Goal: Information Seeking & Learning: Compare options

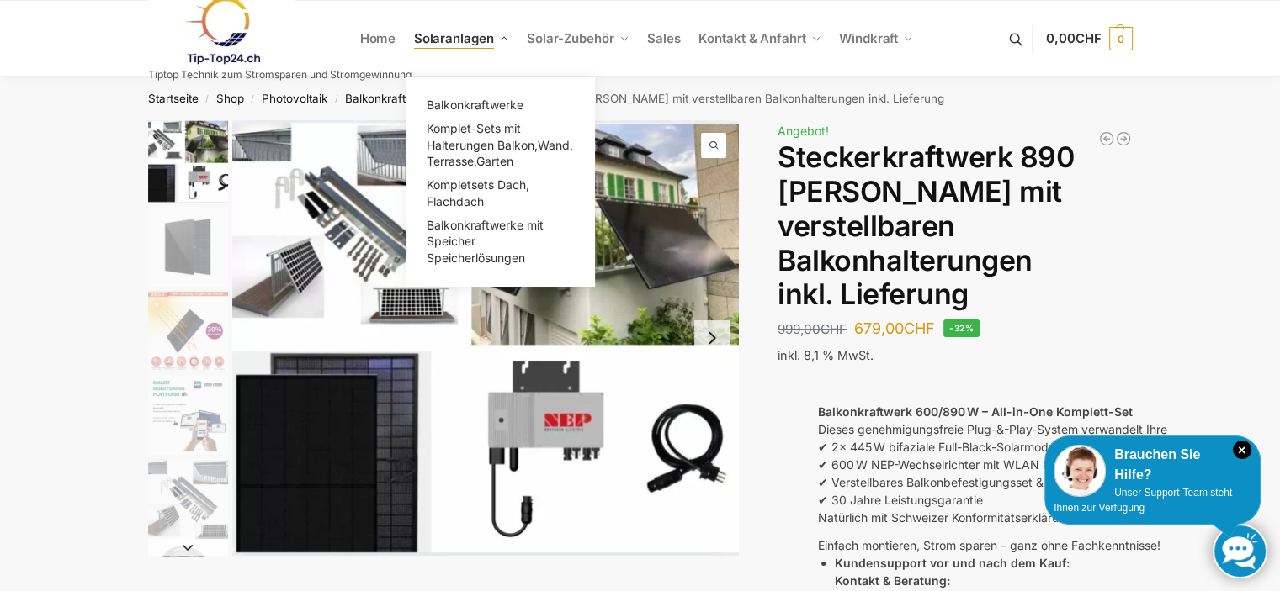
click at [450, 36] on span "Solaranlagen" at bounding box center [454, 38] width 80 height 16
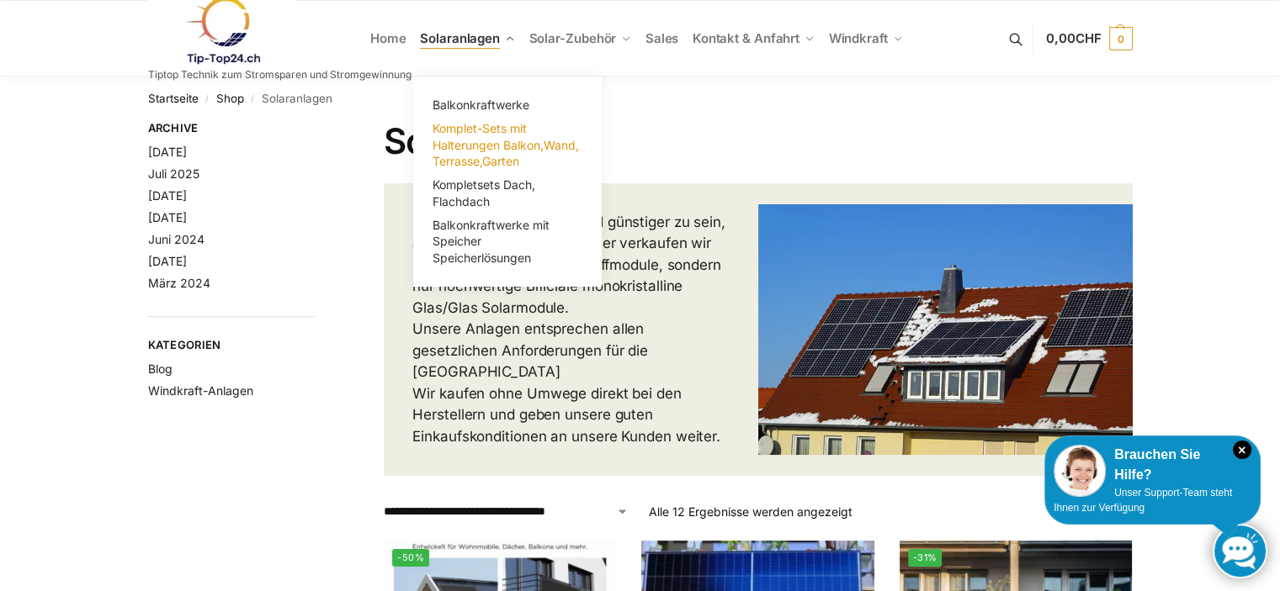
click at [489, 128] on span "Komplet-Sets mit Halterungen Balkon,Wand, Terrasse,Garten" at bounding box center [505, 144] width 146 height 47
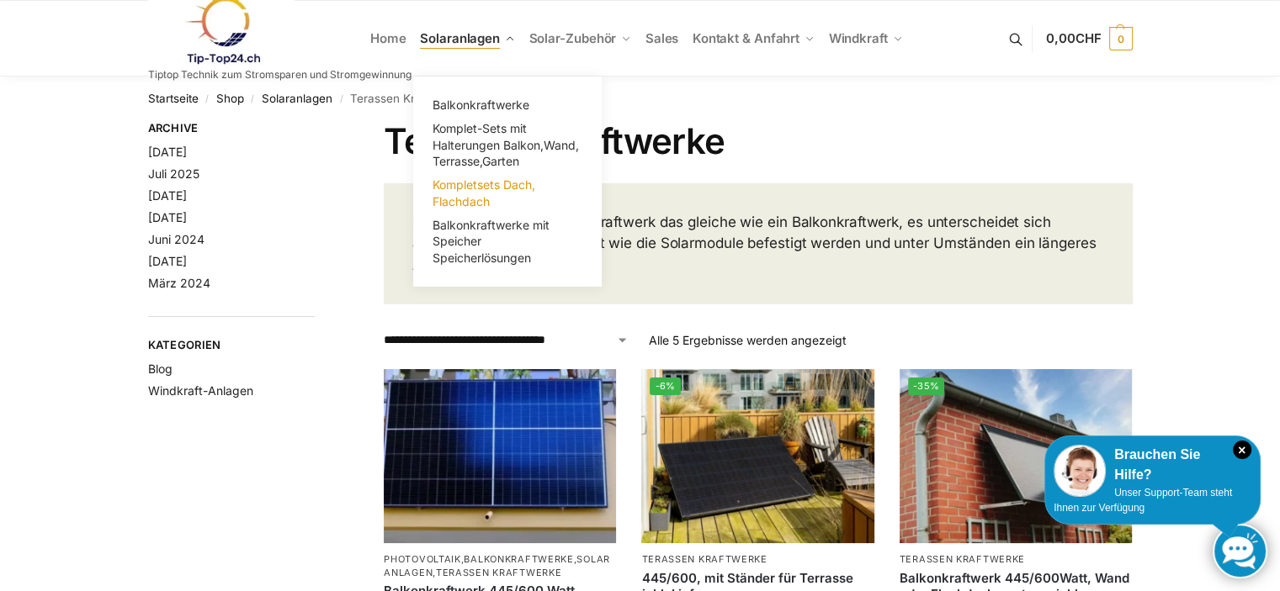
click at [488, 188] on span "Kompletsets Dach, Flachdach" at bounding box center [483, 193] width 103 height 31
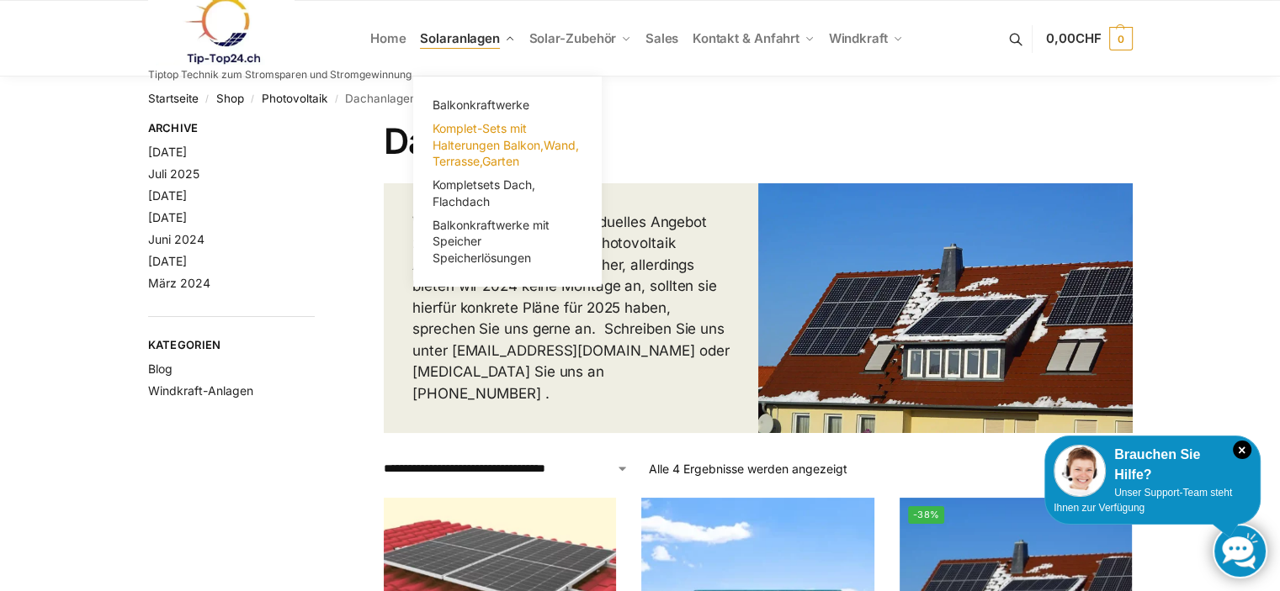
click at [497, 127] on span "Komplet-Sets mit Halterungen Balkon,Wand, Terrasse,Garten" at bounding box center [505, 144] width 146 height 47
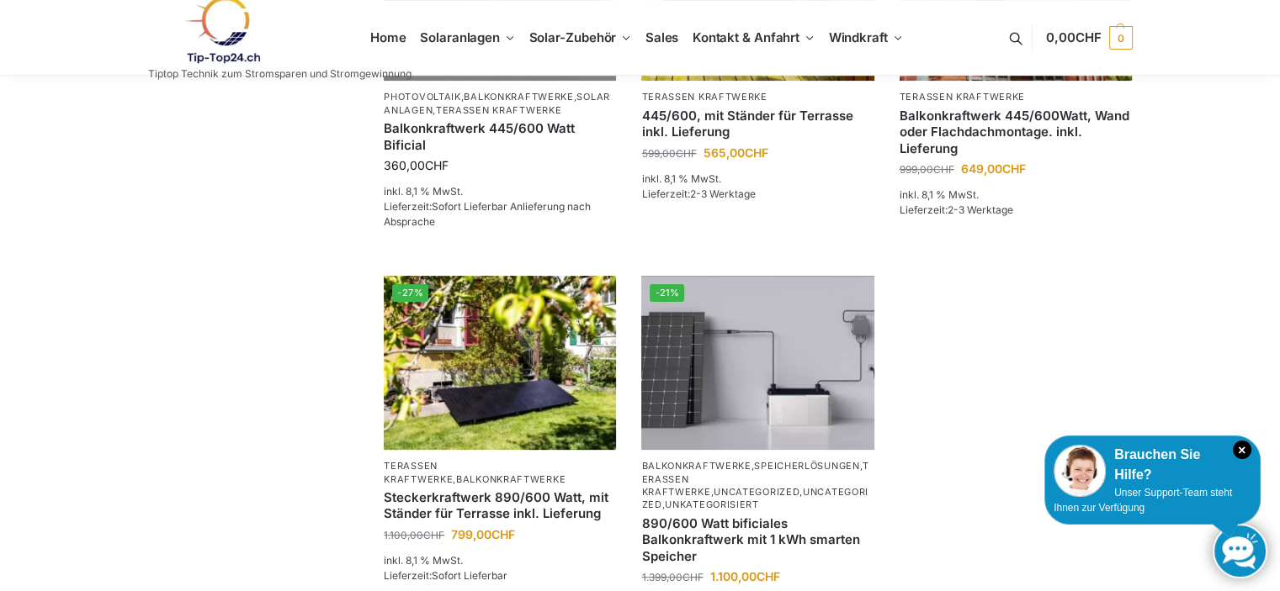
scroll to position [209, 0]
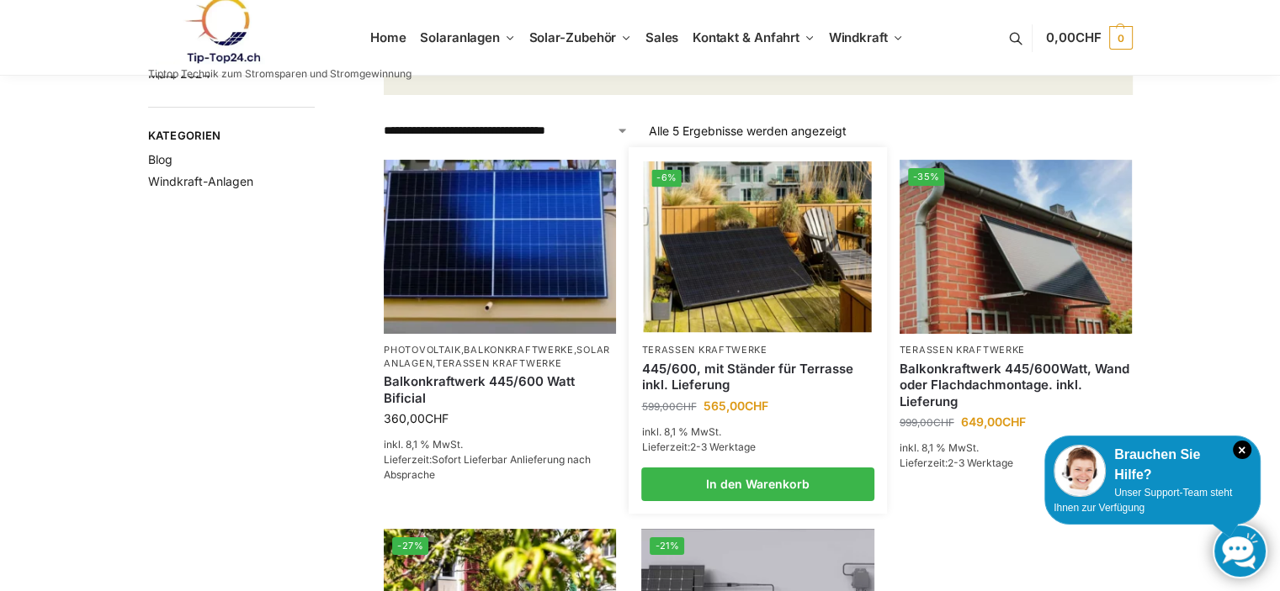
click at [778, 363] on link "445/600, mit Ständer für Terrasse inkl. Lieferung" at bounding box center [757, 377] width 232 height 33
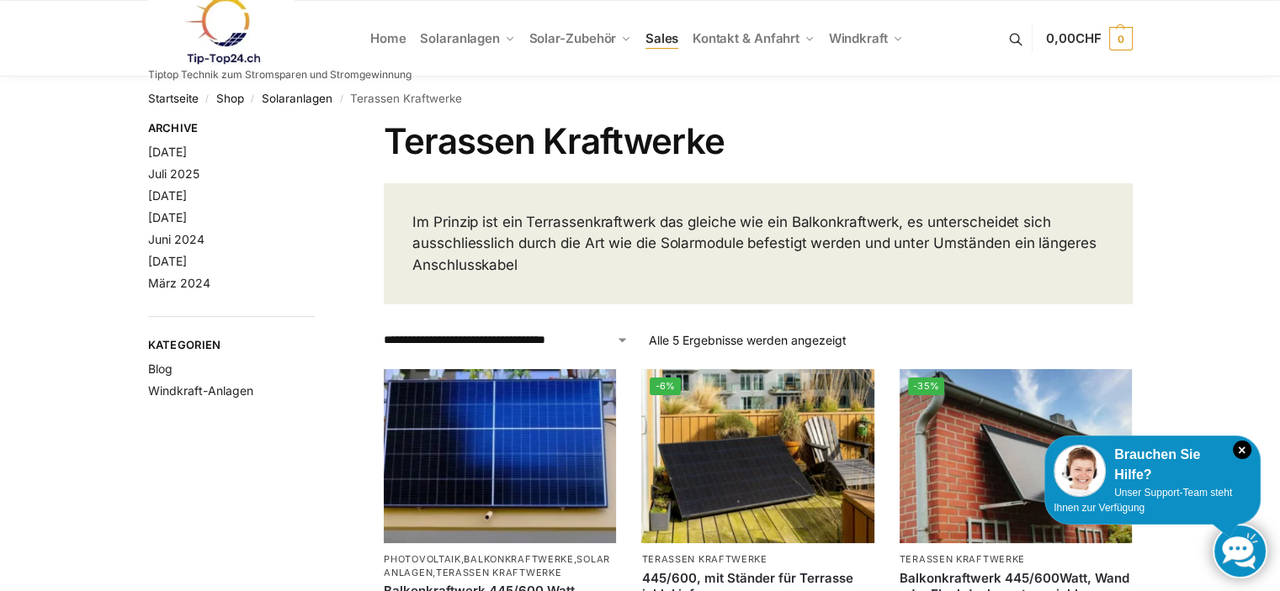
click at [667, 41] on span "Sales" at bounding box center [662, 38] width 34 height 16
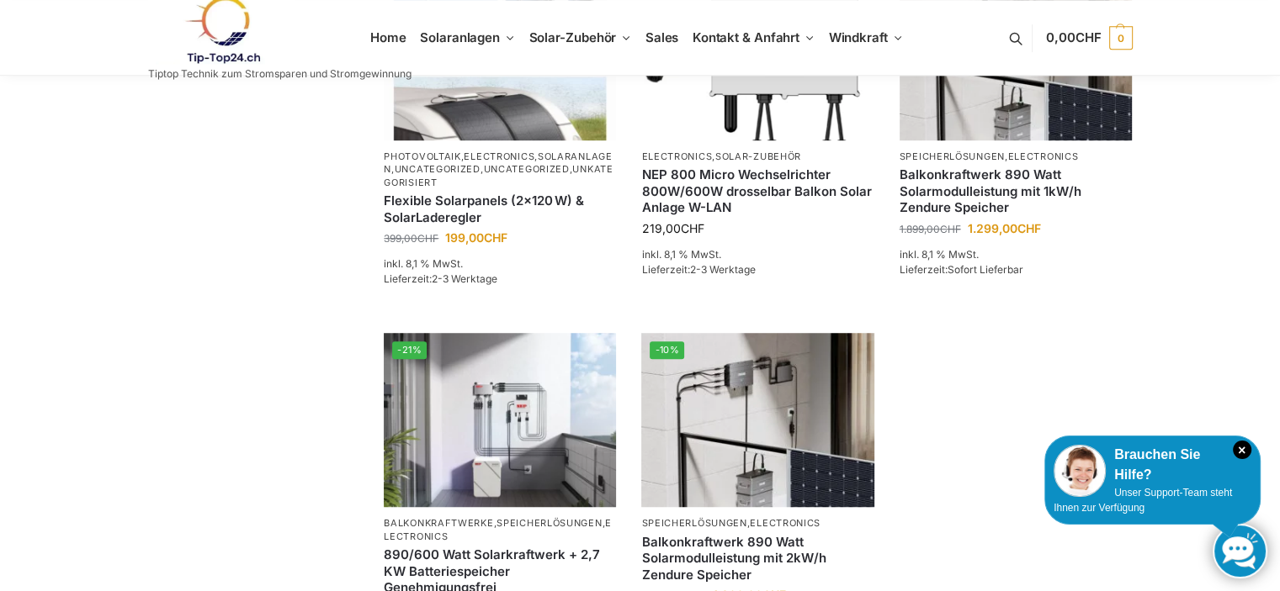
scroll to position [783, 0]
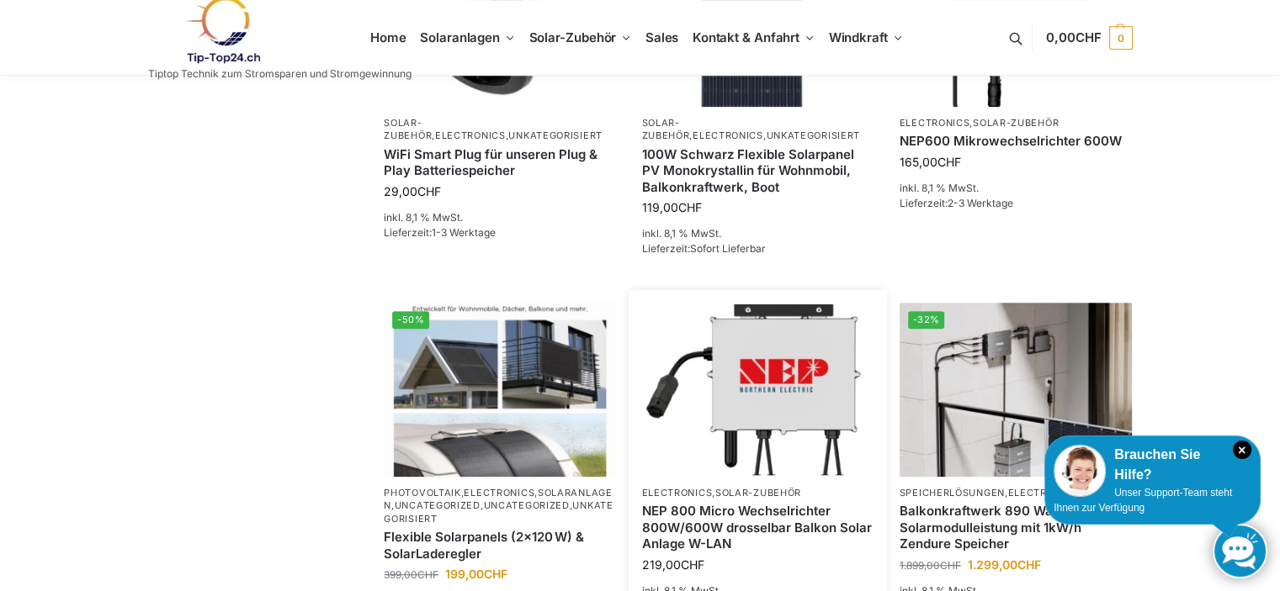
click at [802, 363] on img at bounding box center [758, 390] width 228 height 171
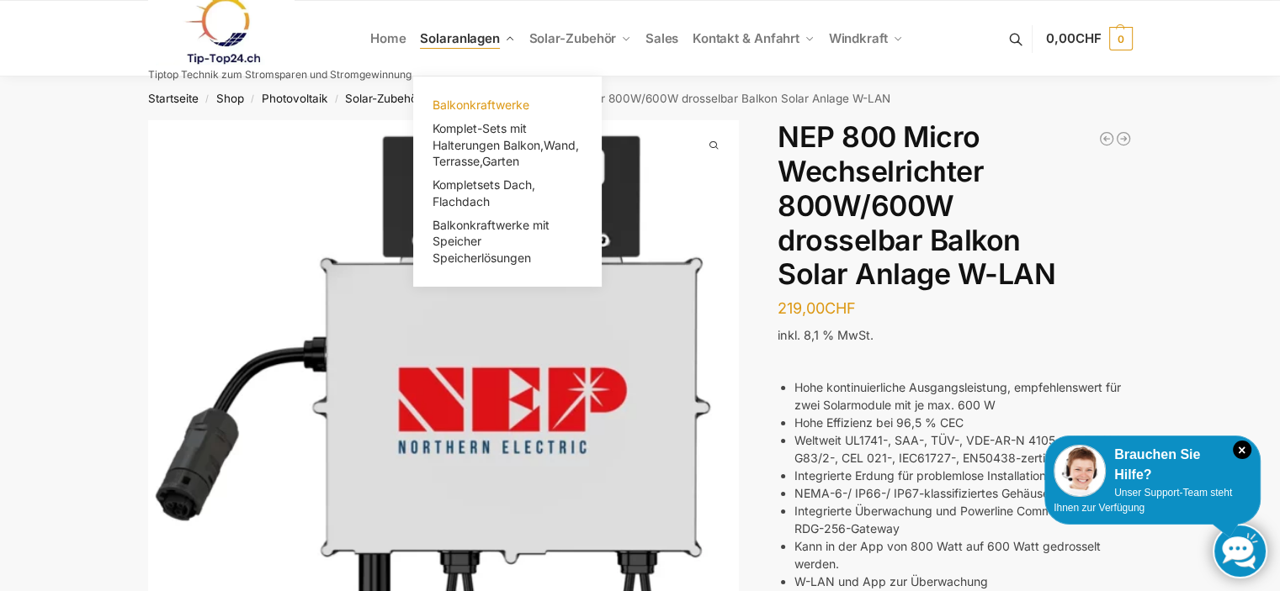
click at [465, 107] on span "Balkonkraftwerke" at bounding box center [480, 105] width 97 height 14
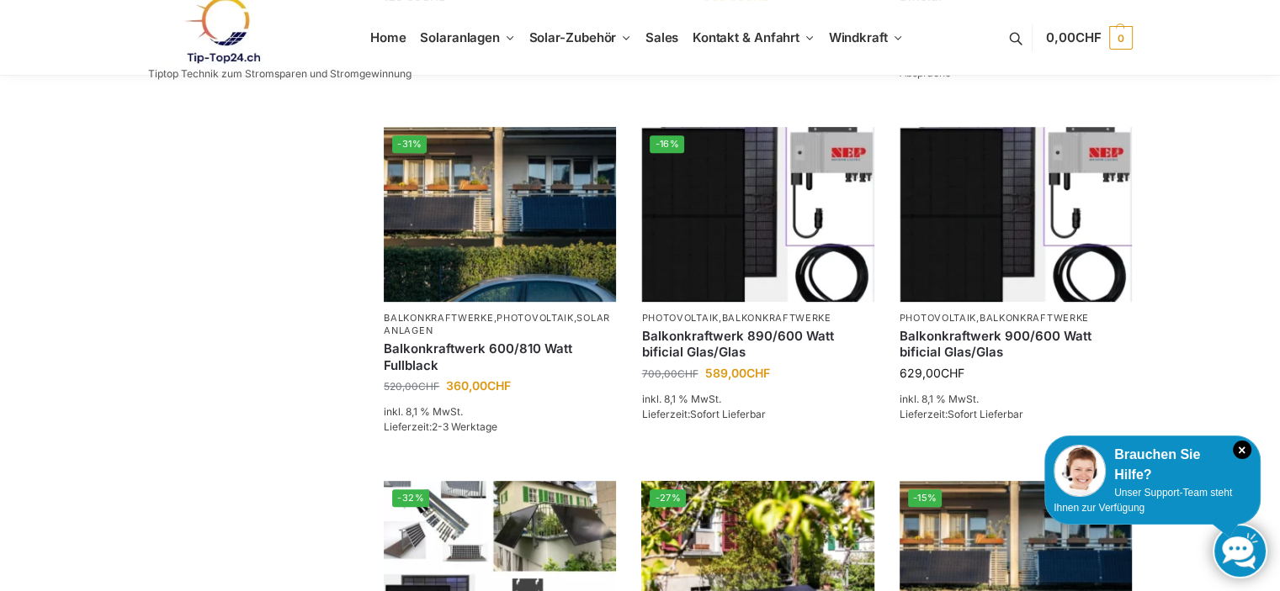
scroll to position [673, 0]
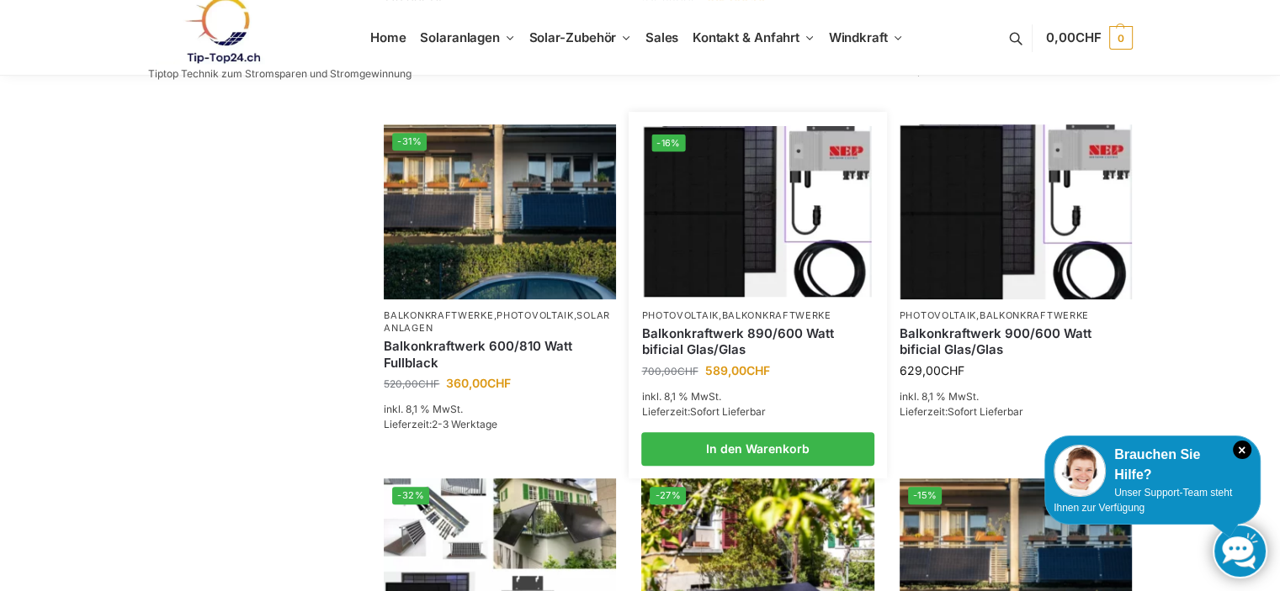
click at [737, 265] on img at bounding box center [758, 211] width 228 height 171
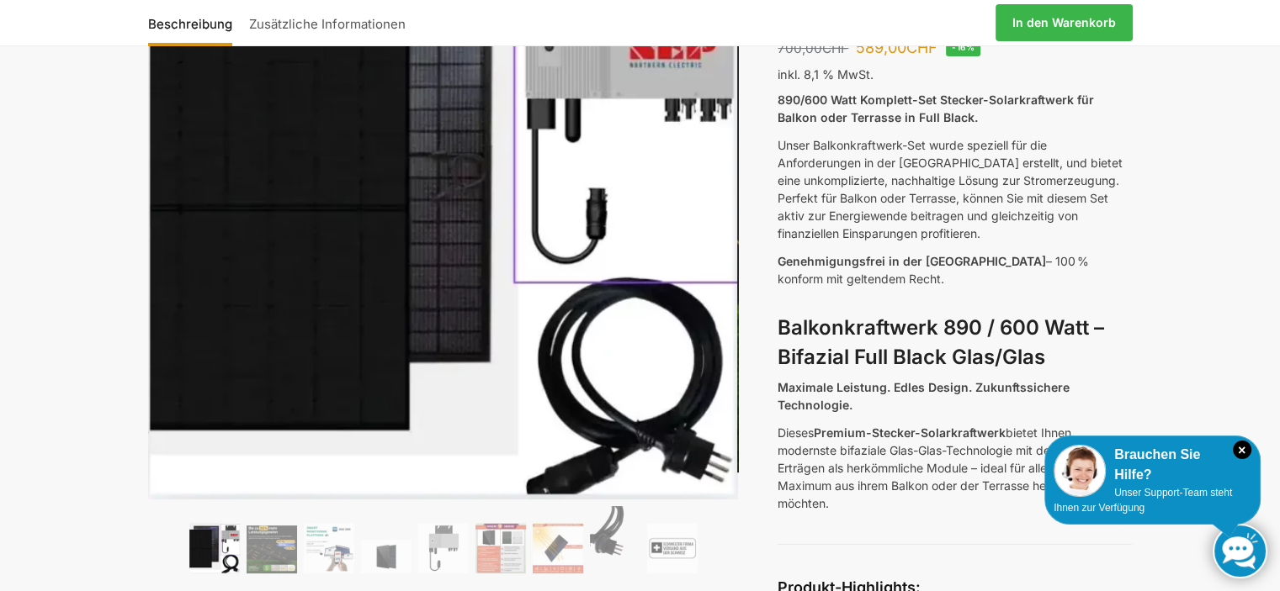
scroll to position [168, 0]
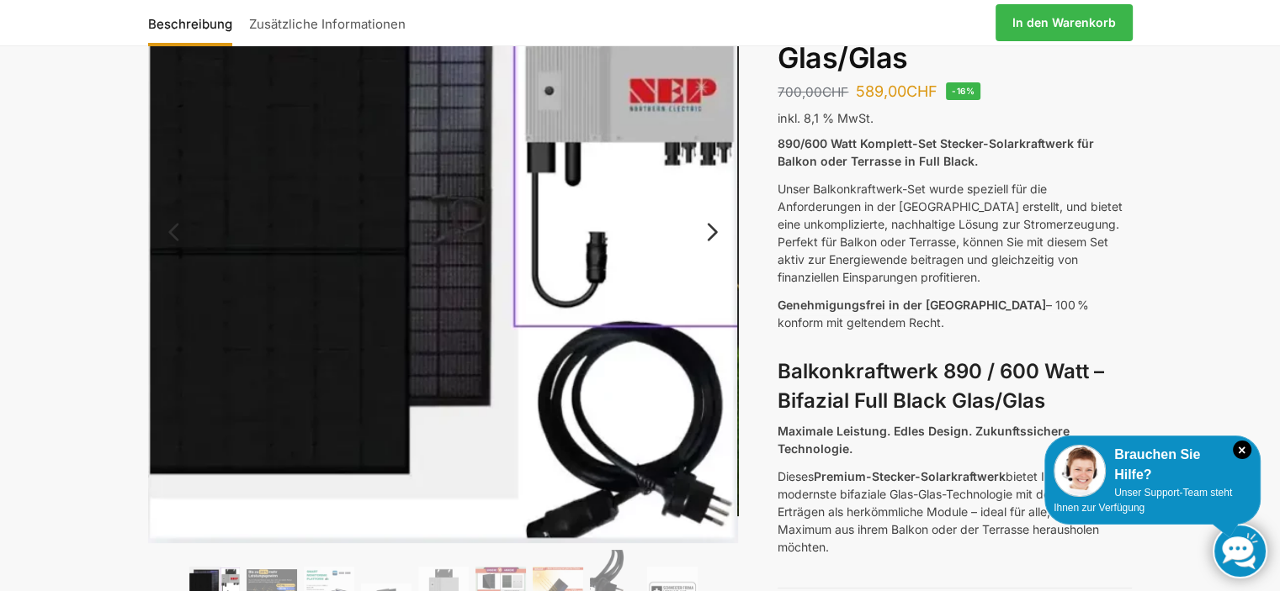
click at [713, 232] on link "Next" at bounding box center [709, 240] width 56 height 17
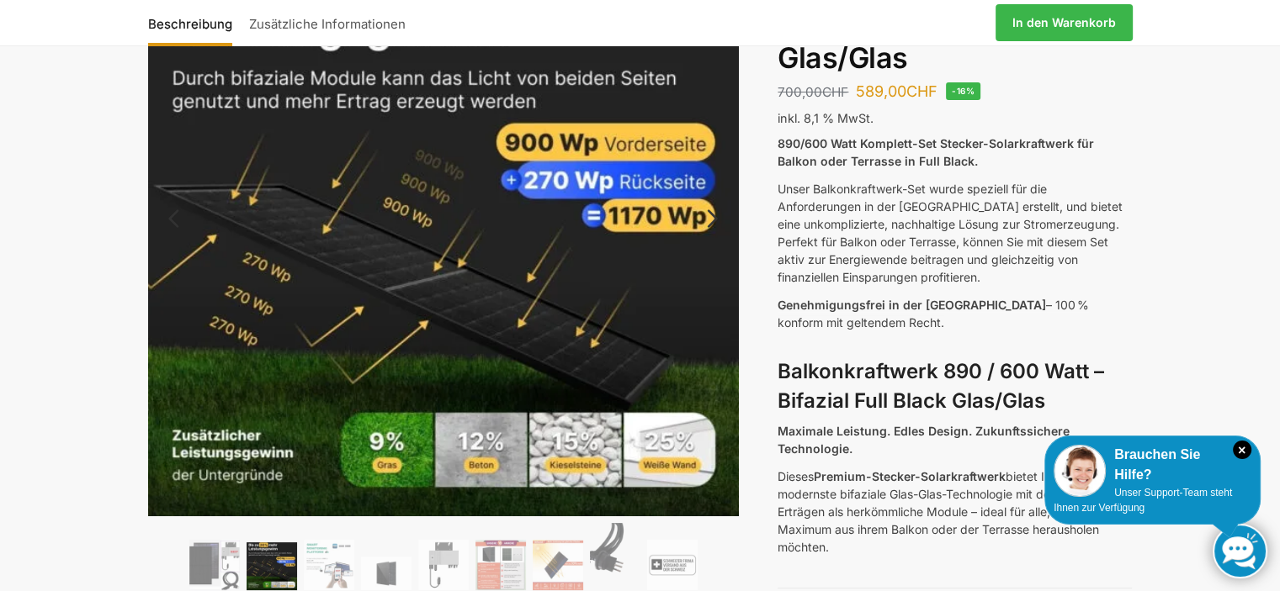
click at [713, 227] on link "Next" at bounding box center [709, 227] width 56 height 17
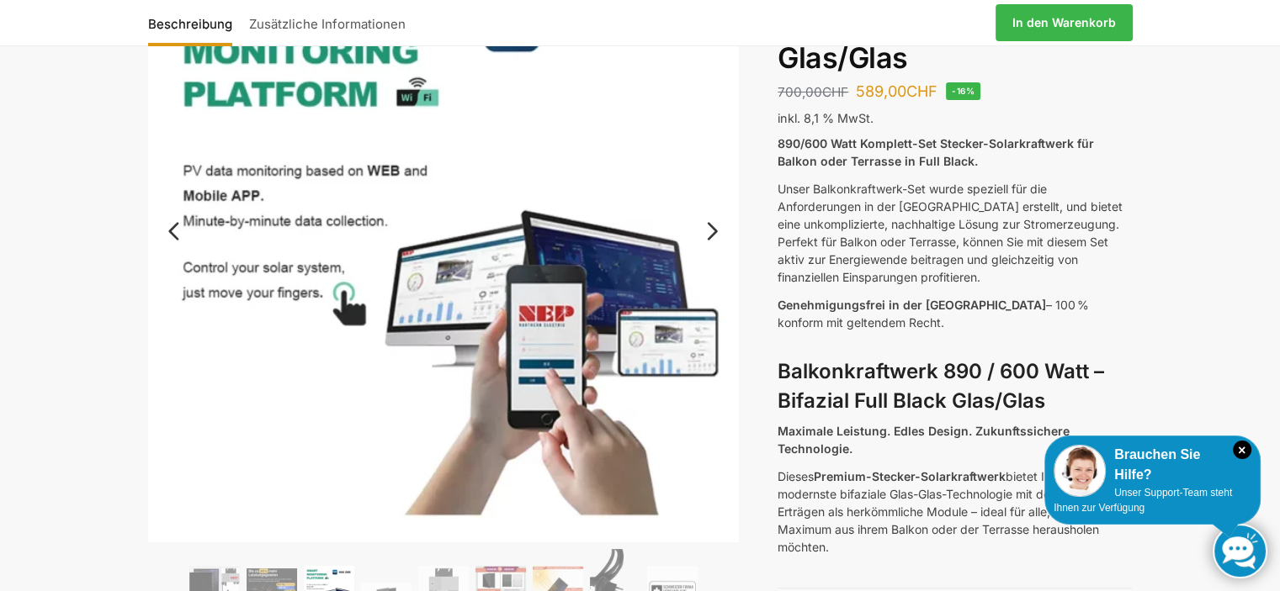
click at [713, 231] on link "Next" at bounding box center [709, 239] width 56 height 17
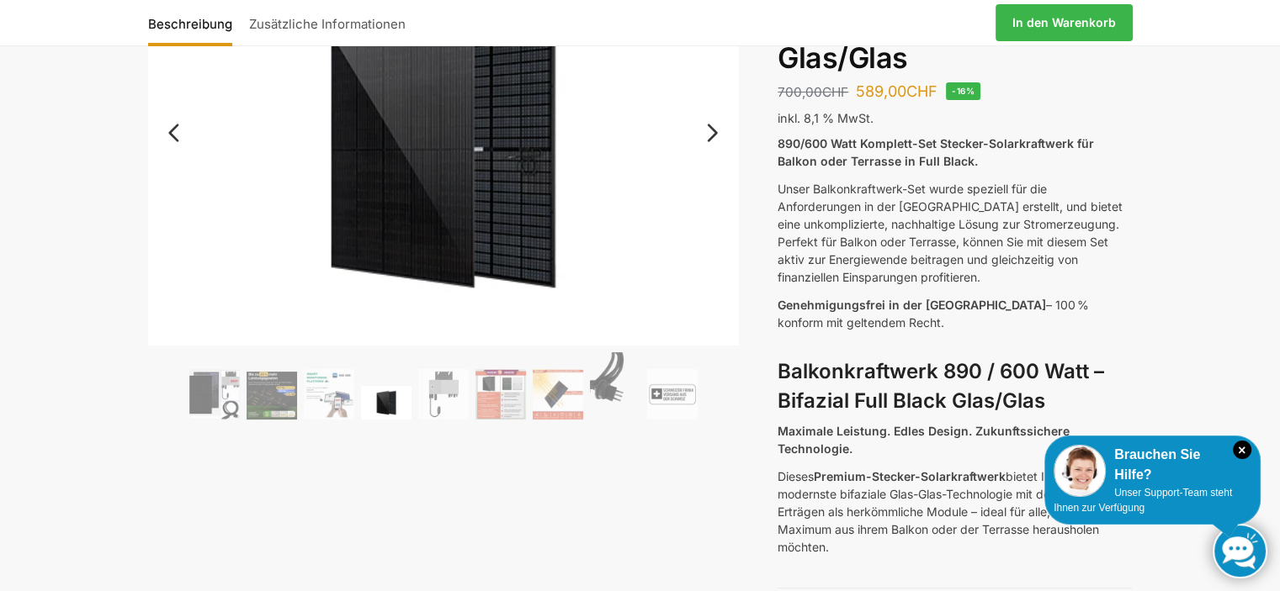
click at [713, 227] on img at bounding box center [443, 149] width 591 height 394
click at [713, 133] on link "Next" at bounding box center [709, 141] width 56 height 17
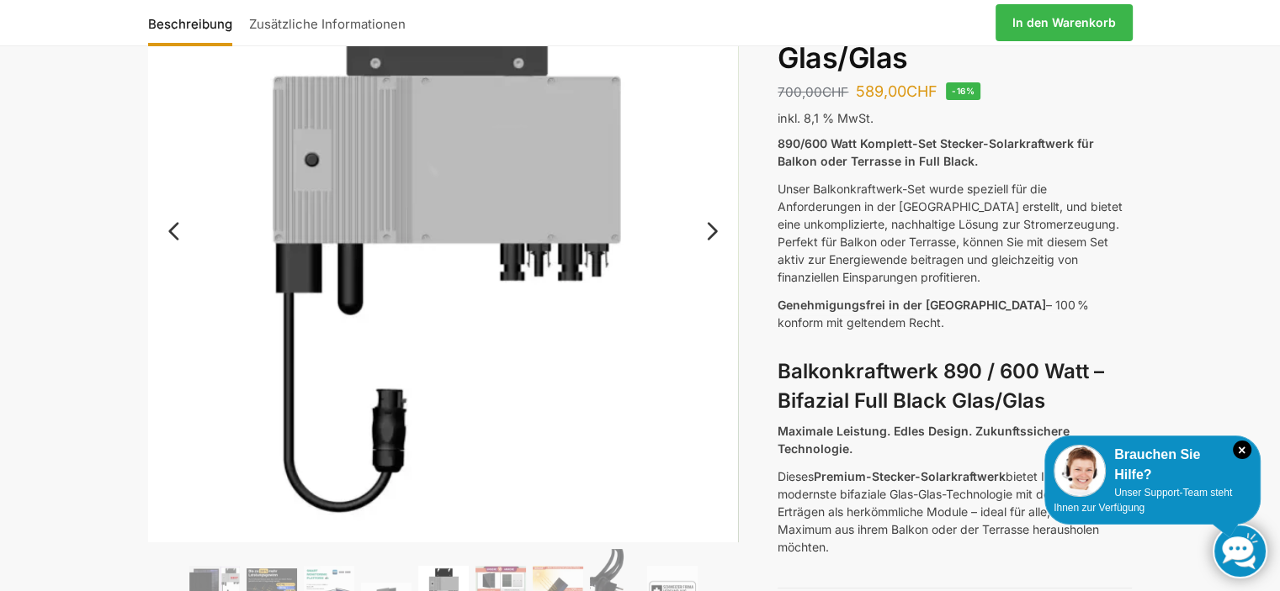
click at [720, 238] on link "Next" at bounding box center [709, 239] width 56 height 17
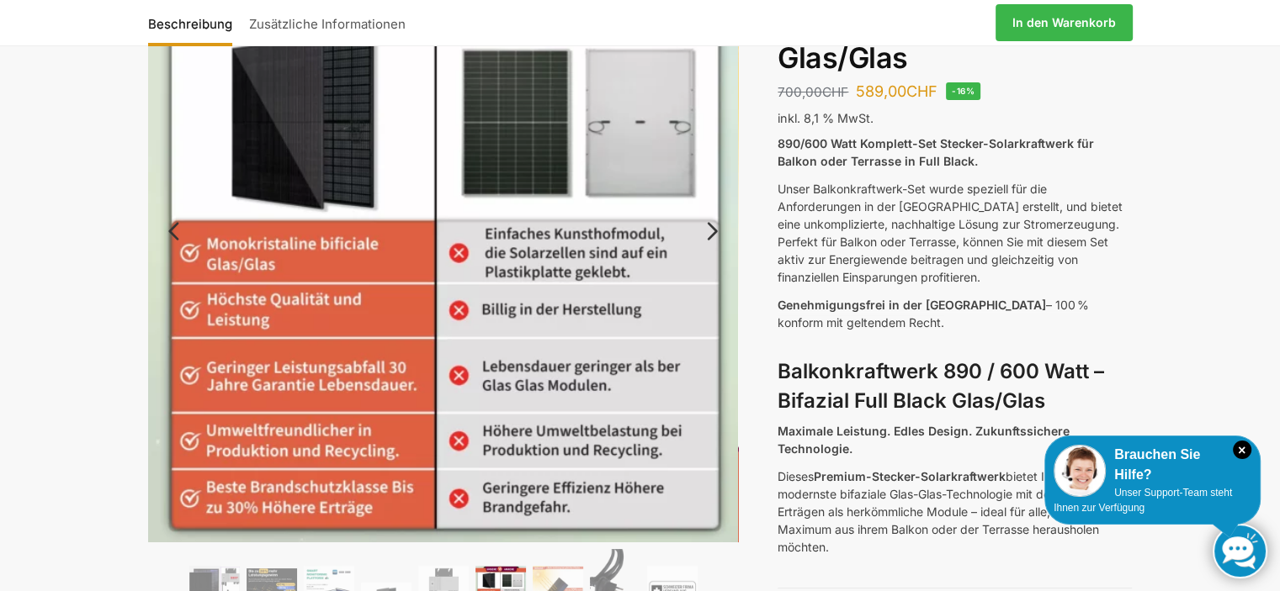
click at [710, 231] on link "Next" at bounding box center [709, 239] width 56 height 17
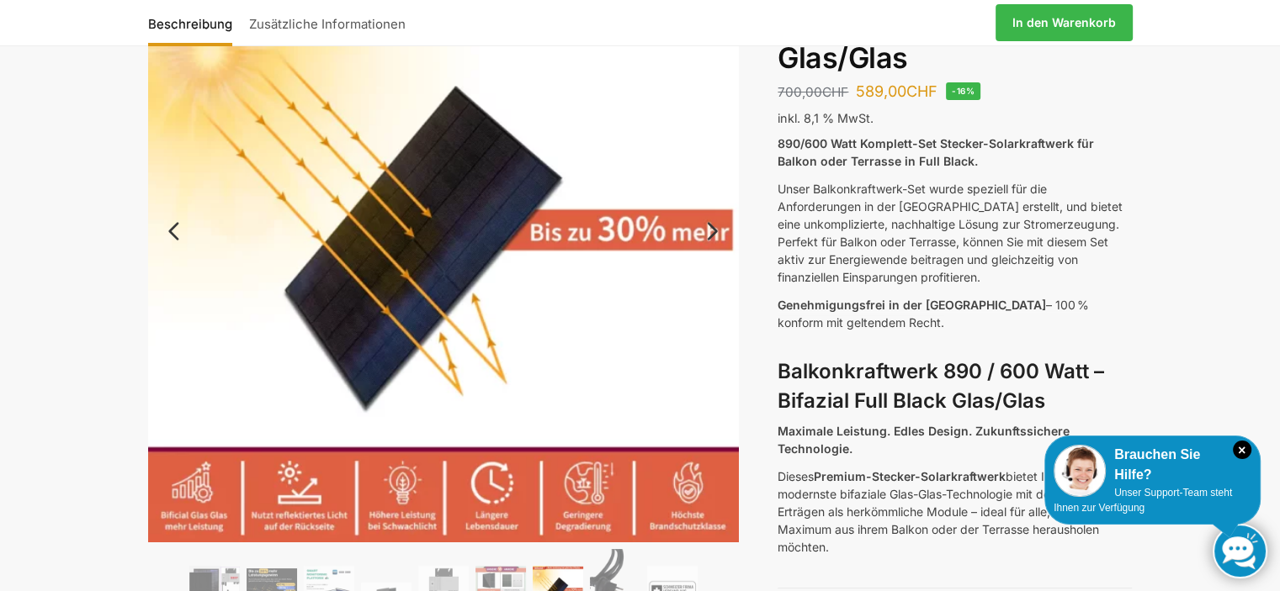
click at [708, 236] on link "Next" at bounding box center [709, 239] width 56 height 17
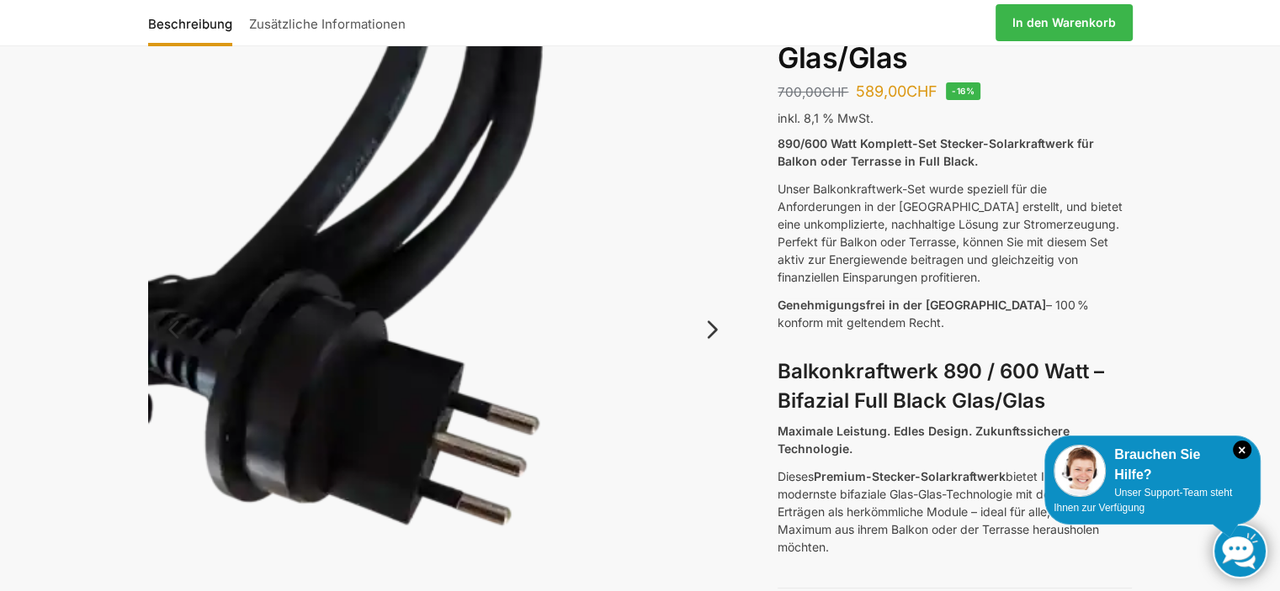
click at [717, 330] on link "Next" at bounding box center [709, 338] width 56 height 17
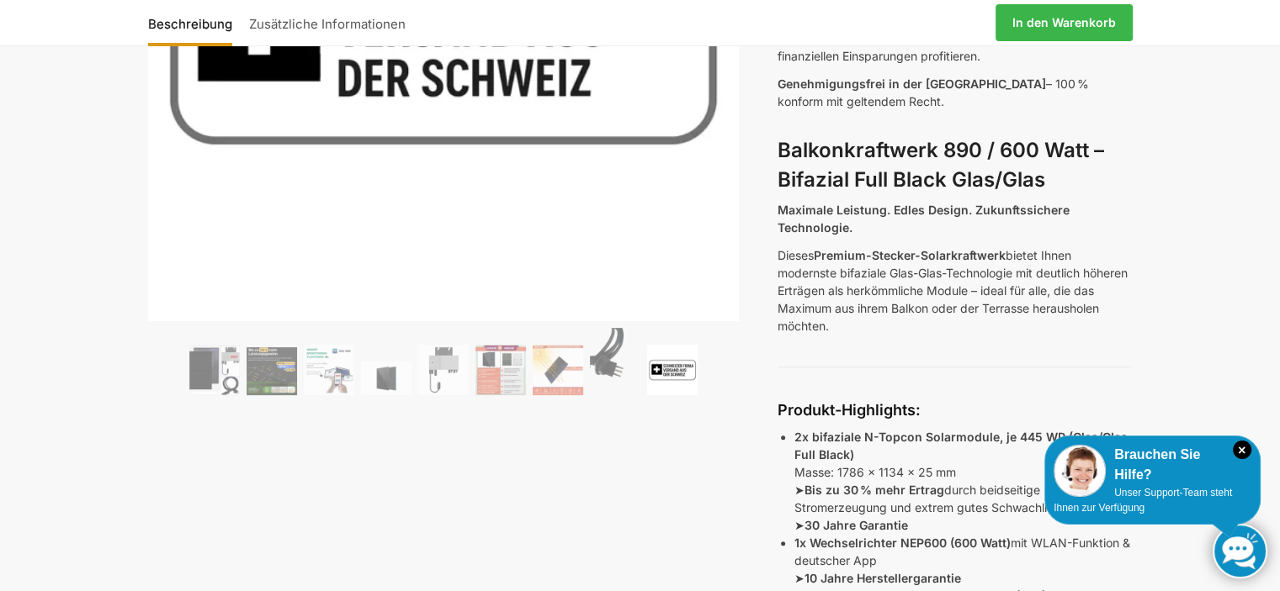
scroll to position [0, 0]
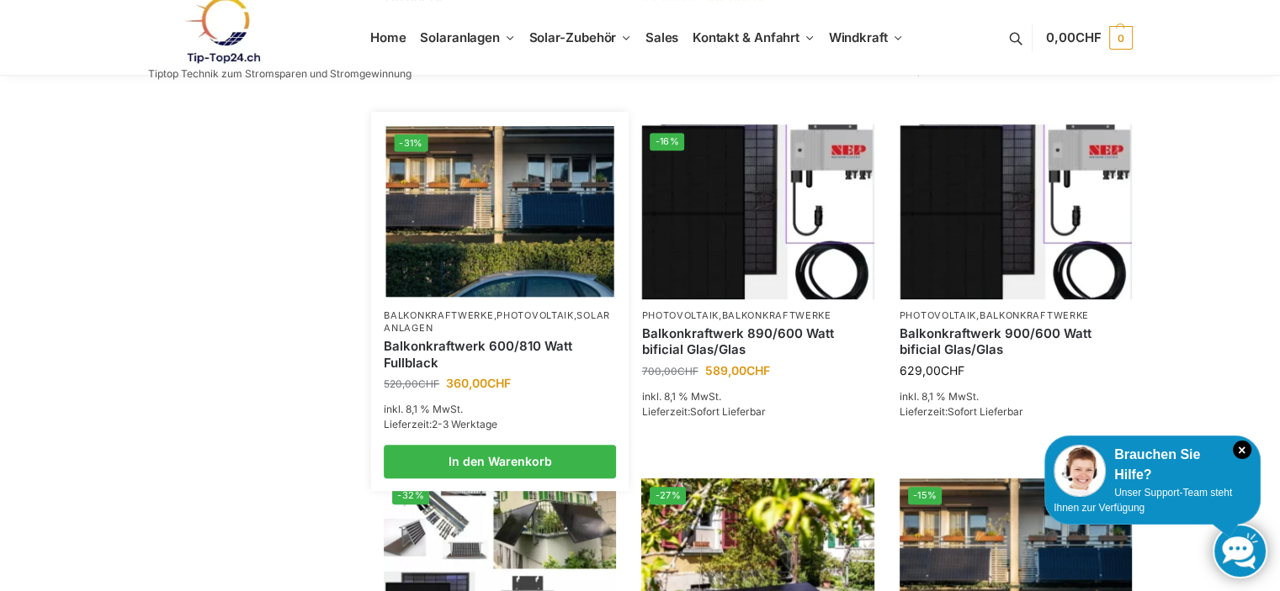
click at [475, 297] on img at bounding box center [500, 211] width 228 height 171
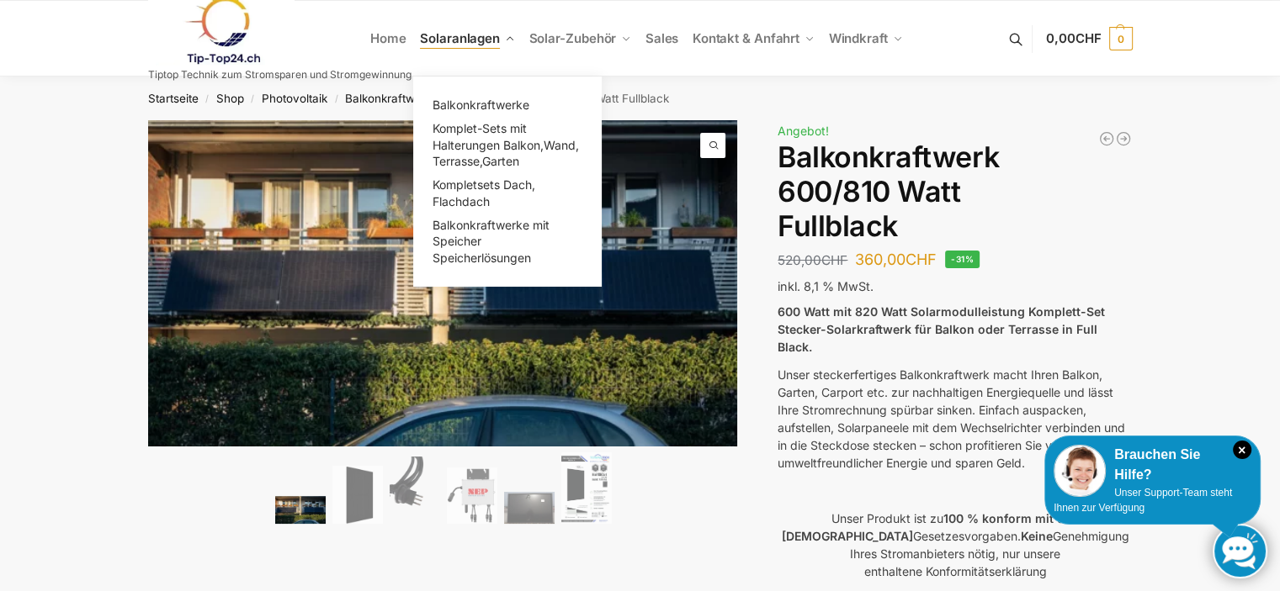
click at [449, 36] on span "Solaranlagen" at bounding box center [460, 38] width 80 height 16
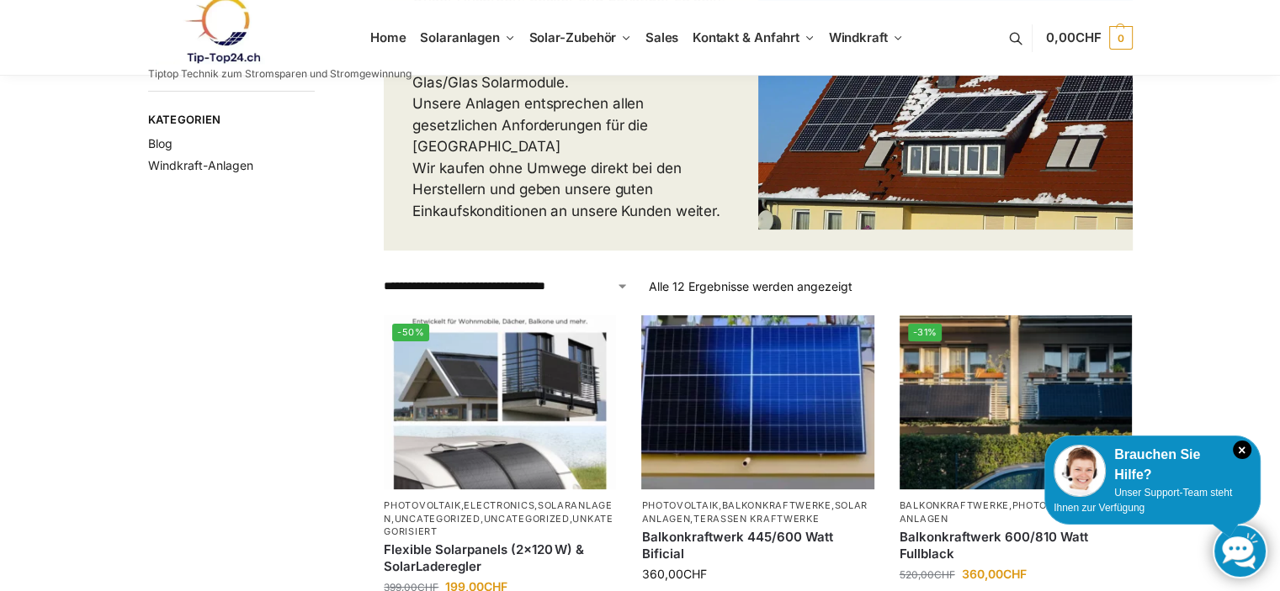
scroll to position [421, 0]
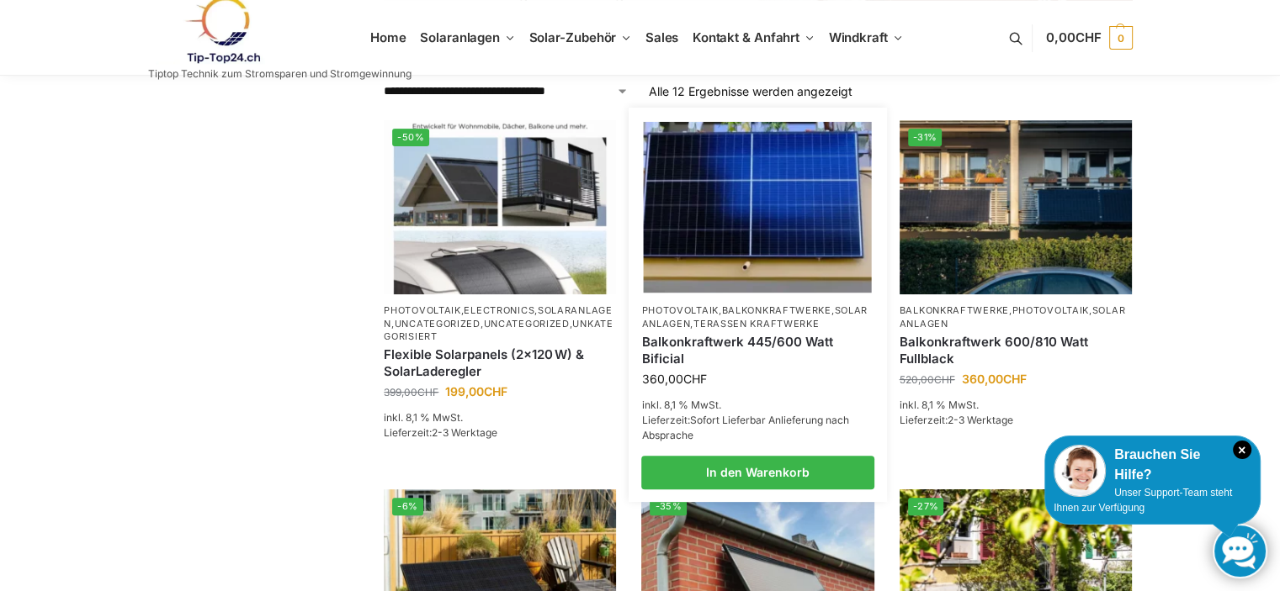
click at [803, 218] on img at bounding box center [758, 207] width 228 height 171
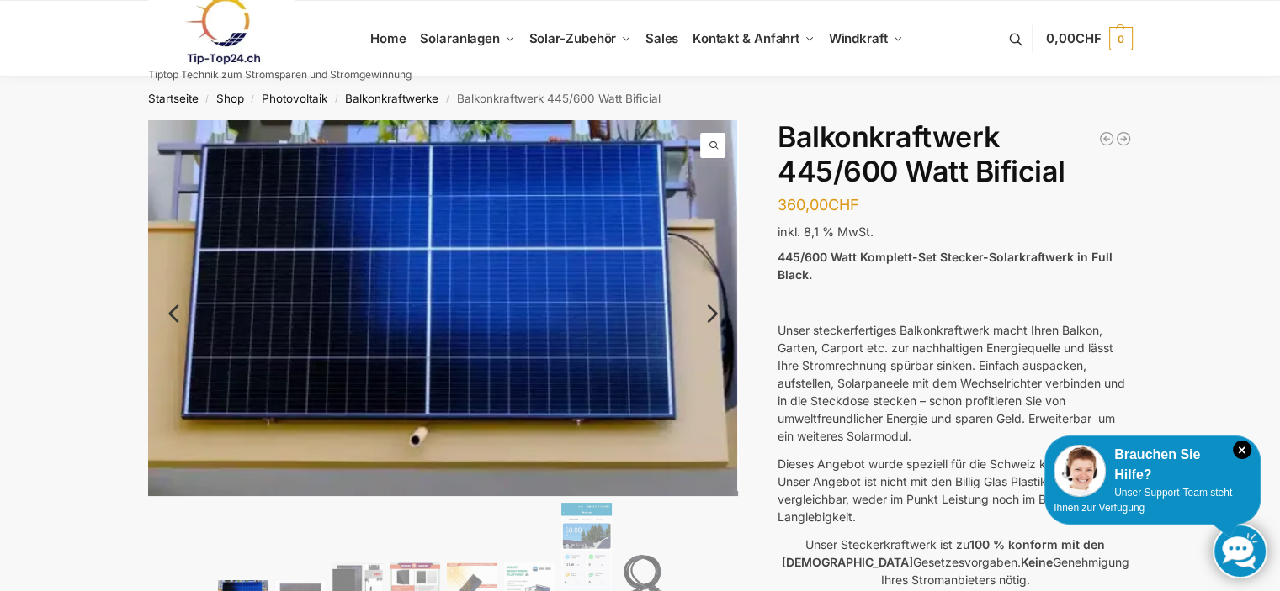
click at [715, 316] on link "Next" at bounding box center [709, 322] width 56 height 17
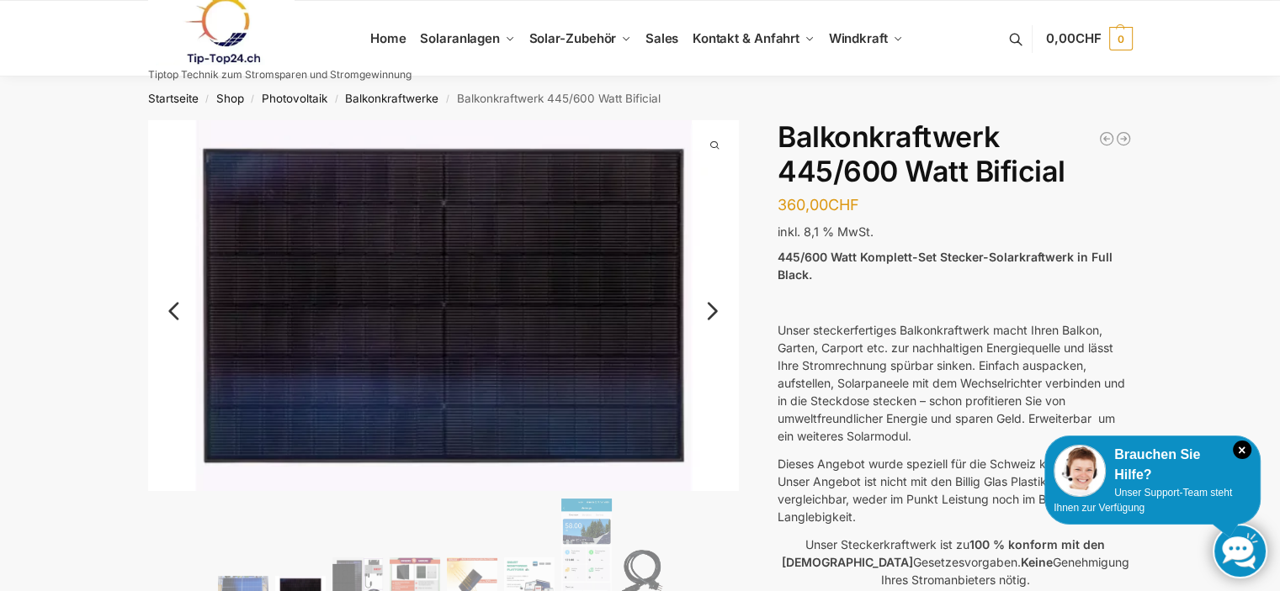
click at [715, 316] on link "Next" at bounding box center [709, 319] width 56 height 17
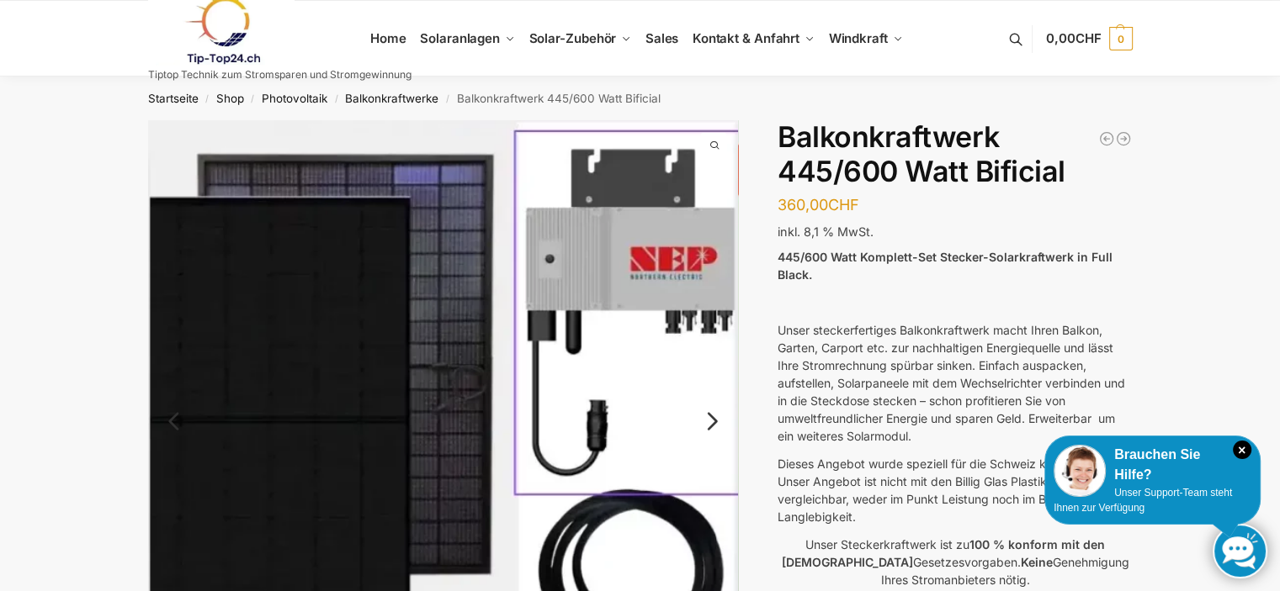
click at [715, 316] on img at bounding box center [443, 415] width 591 height 591
click at [712, 422] on link "Next" at bounding box center [709, 430] width 56 height 17
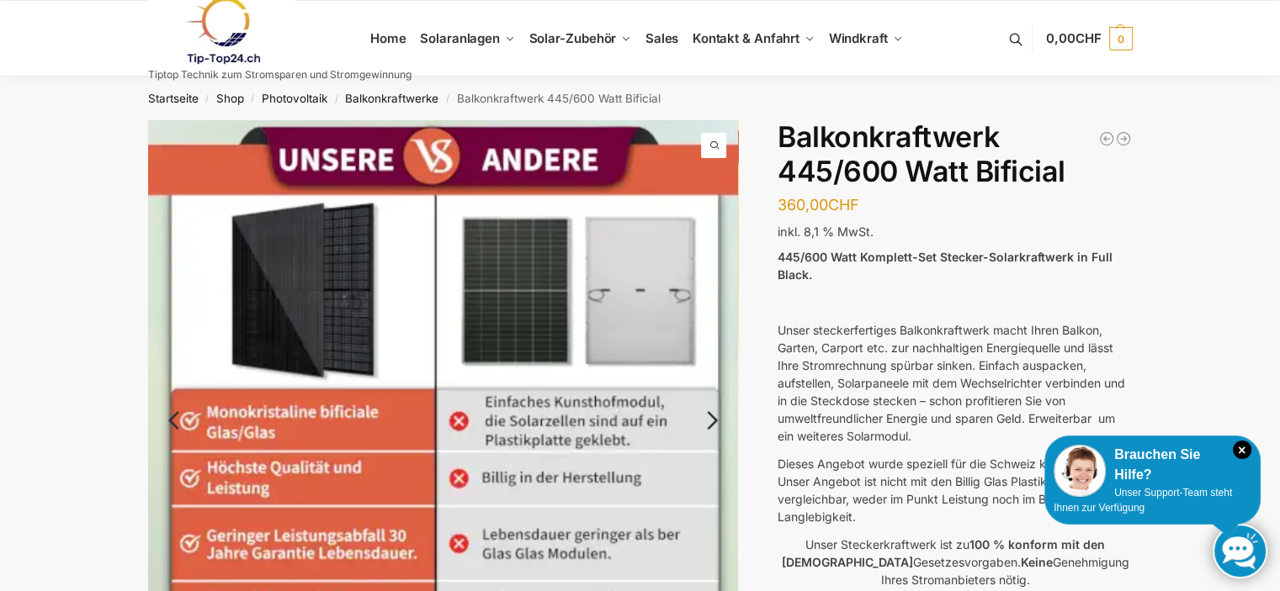
click at [711, 422] on link "Next" at bounding box center [709, 429] width 56 height 17
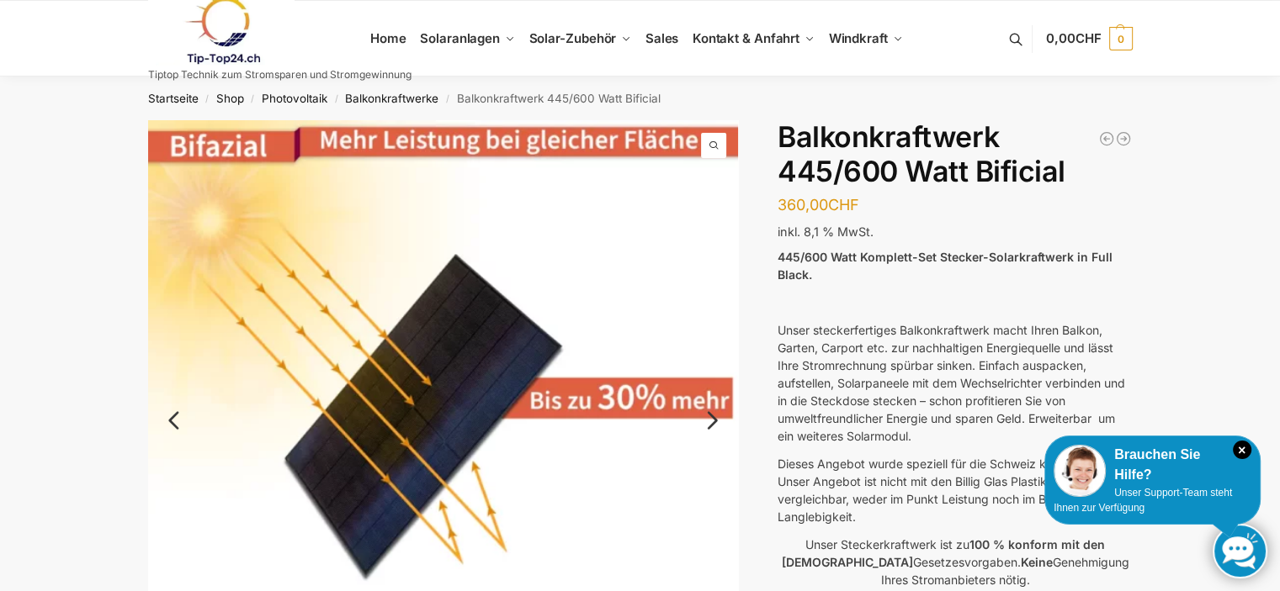
click at [710, 421] on link "Next" at bounding box center [709, 429] width 56 height 17
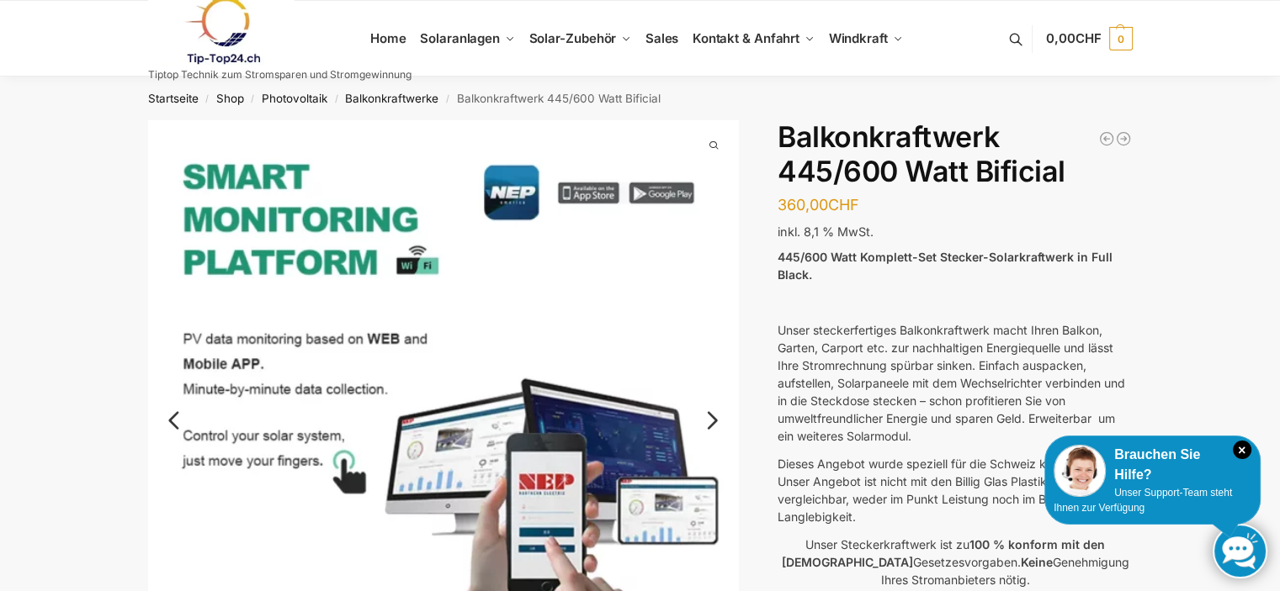
click at [709, 421] on link "Next" at bounding box center [709, 429] width 56 height 17
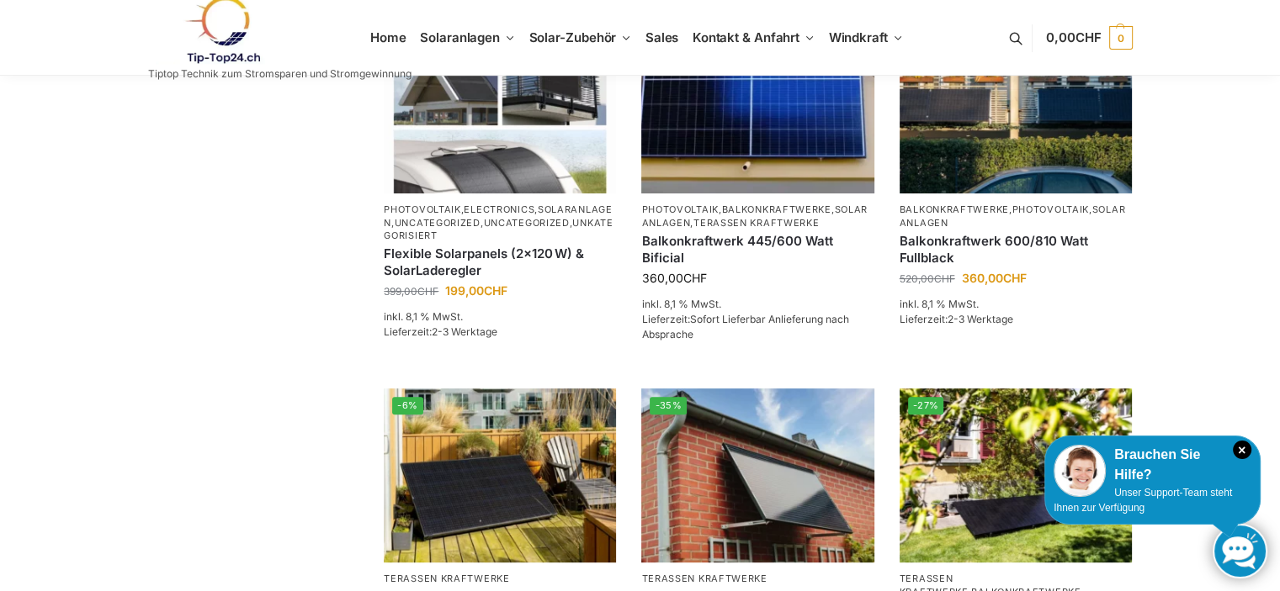
scroll to position [353, 0]
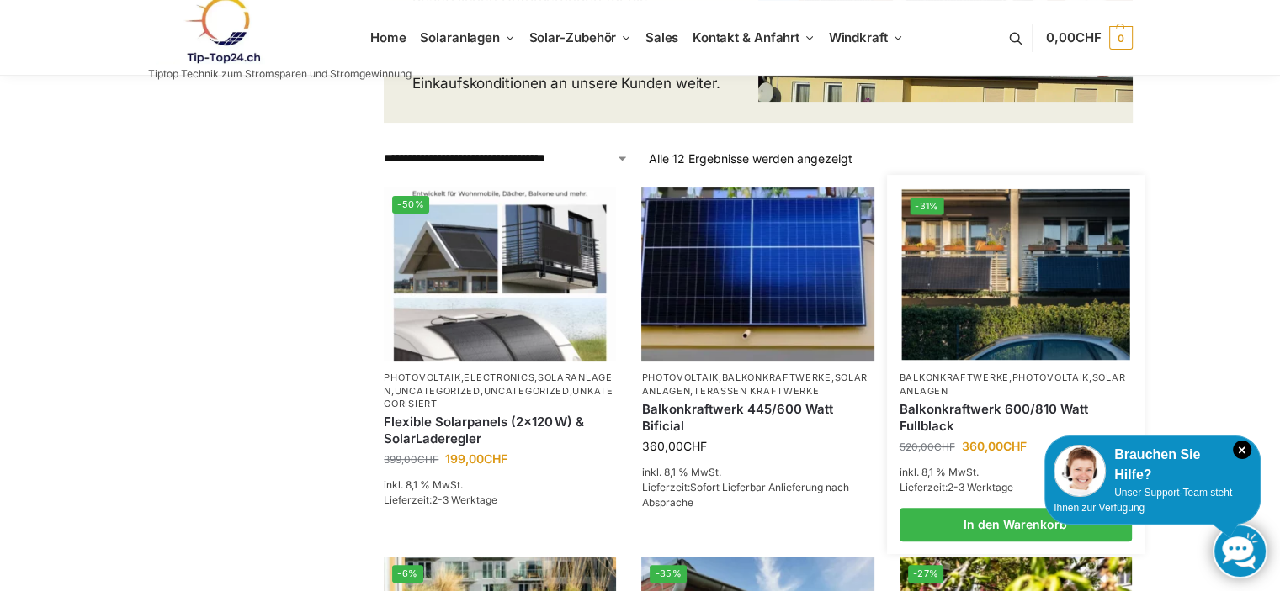
click at [1089, 262] on img at bounding box center [1015, 274] width 228 height 171
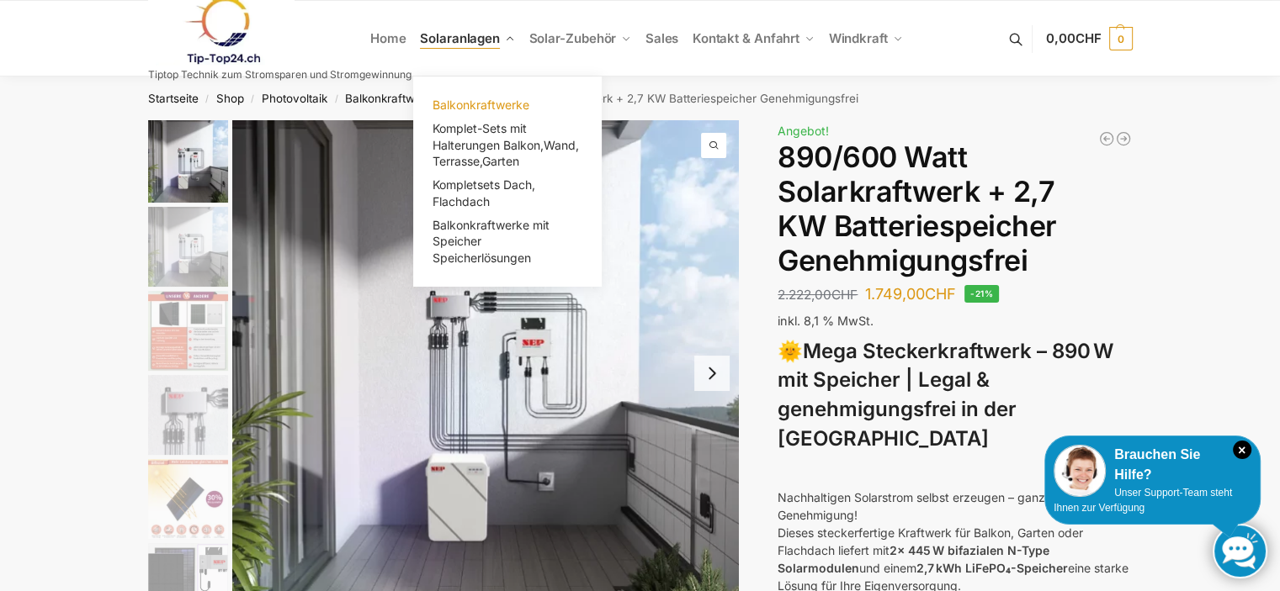
click at [491, 103] on span "Balkonkraftwerke" at bounding box center [480, 105] width 97 height 14
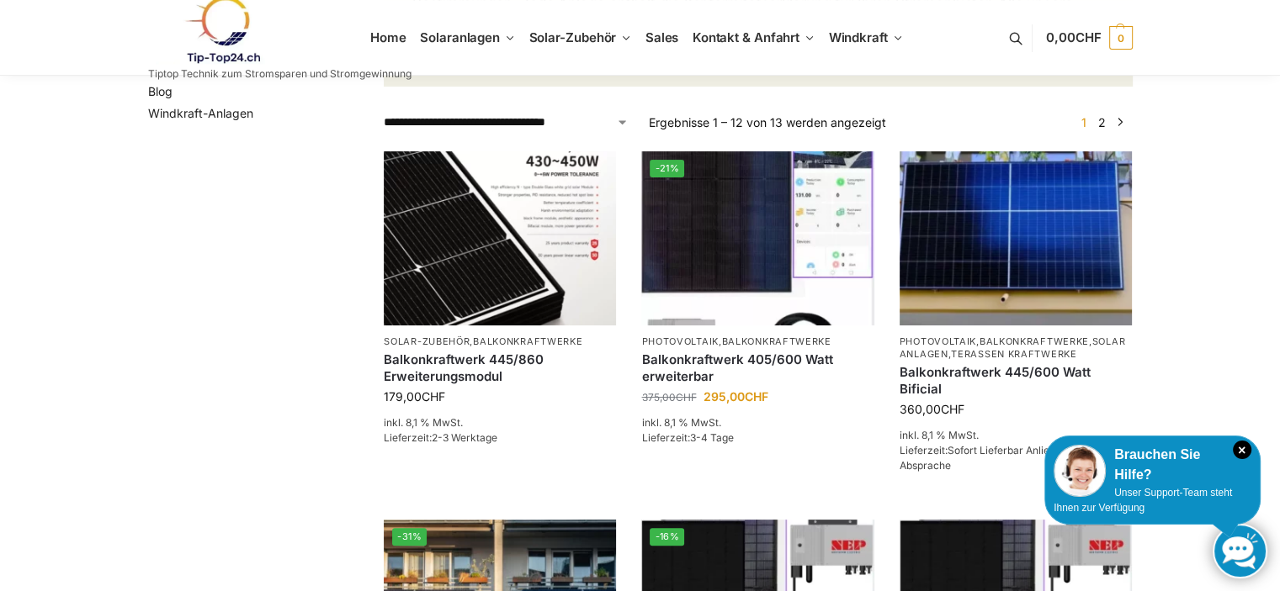
scroll to position [252, 0]
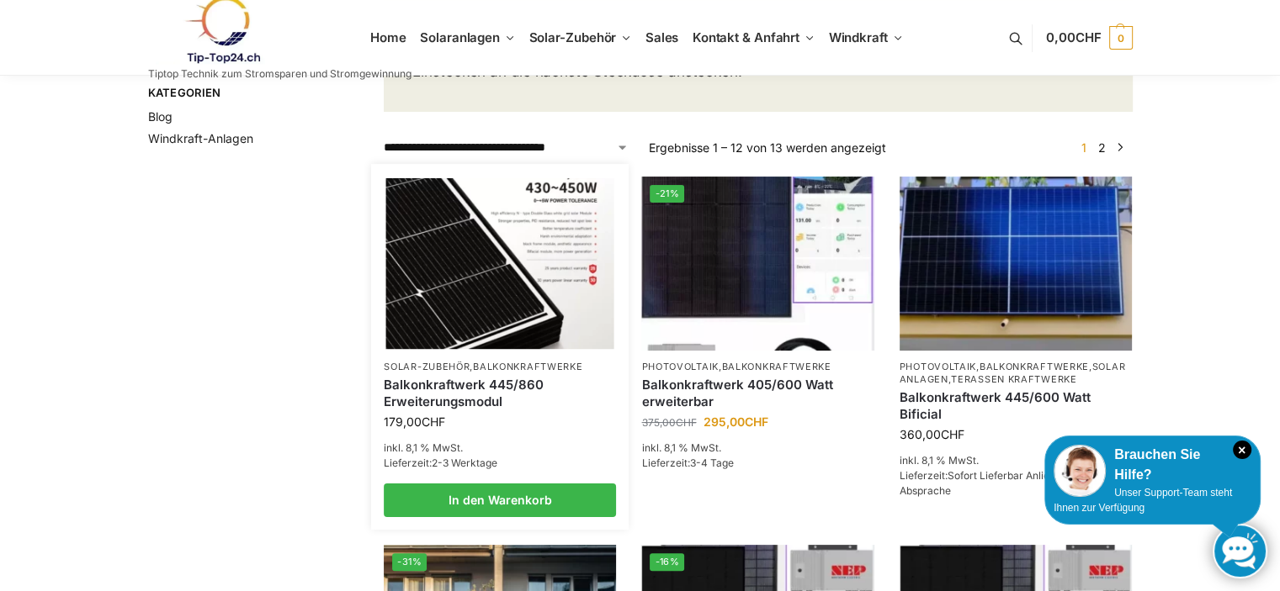
click at [522, 398] on link "Balkonkraftwerk 445/860 Erweiterungsmodul" at bounding box center [500, 393] width 232 height 33
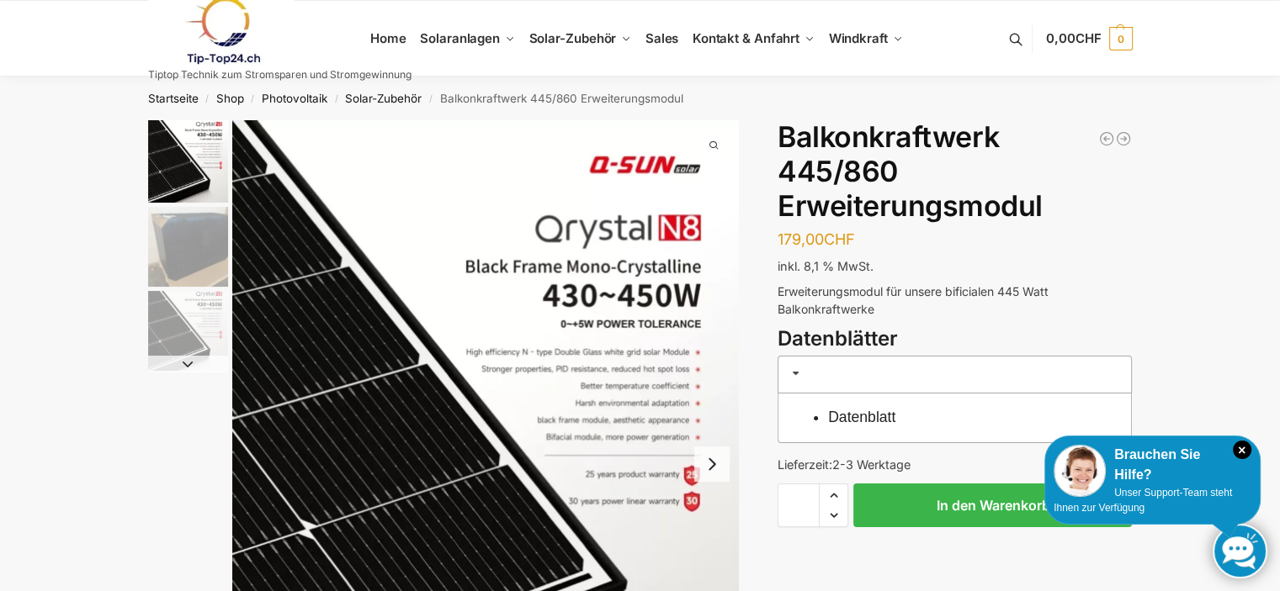
click at [188, 252] on img "2 / 3" at bounding box center [188, 247] width 80 height 80
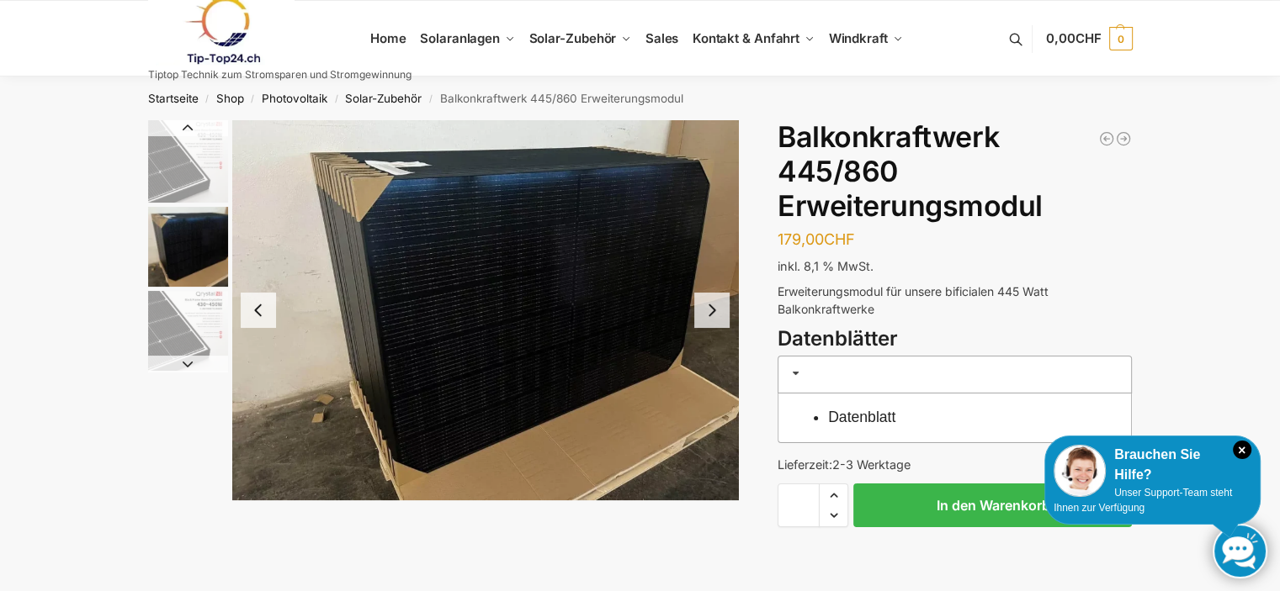
click at [196, 322] on img "3 / 3" at bounding box center [188, 331] width 80 height 80
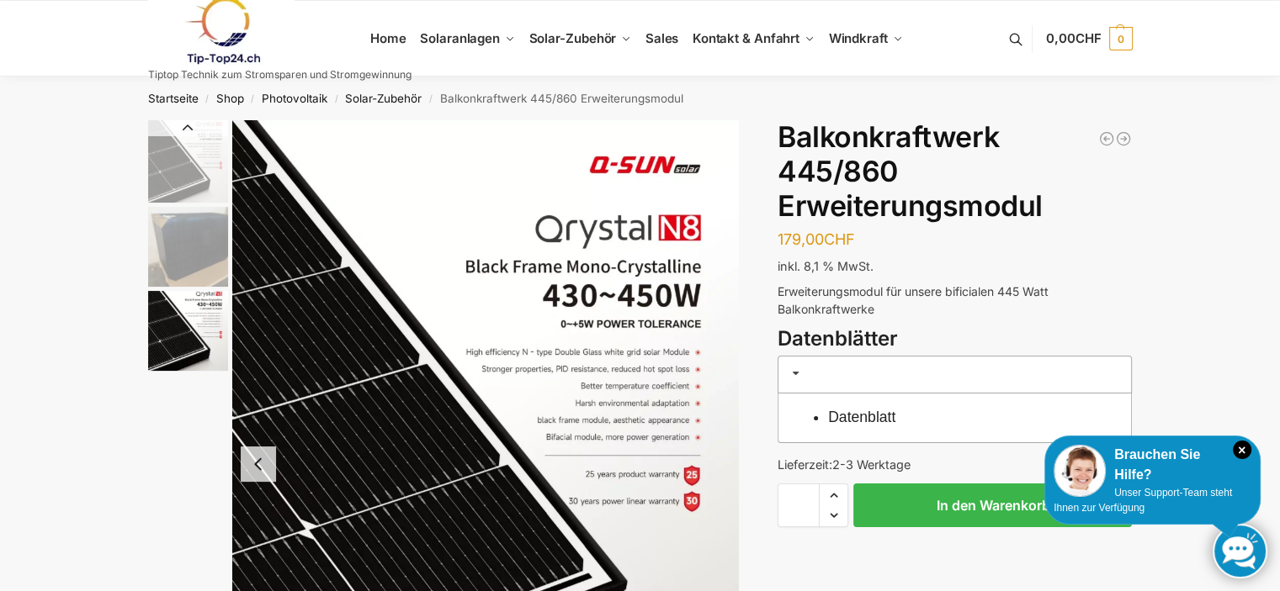
click at [188, 252] on img "2 / 3" at bounding box center [188, 247] width 80 height 80
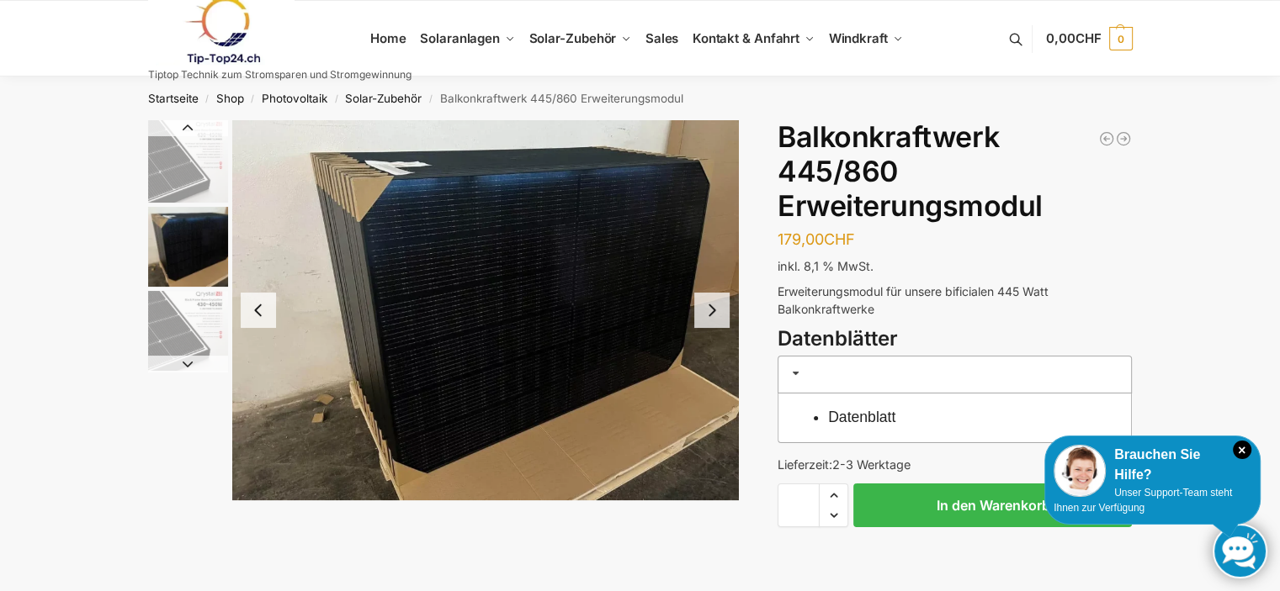
click at [162, 168] on img "1 / 3" at bounding box center [188, 161] width 80 height 82
click at [180, 163] on img "1 / 3" at bounding box center [188, 161] width 80 height 82
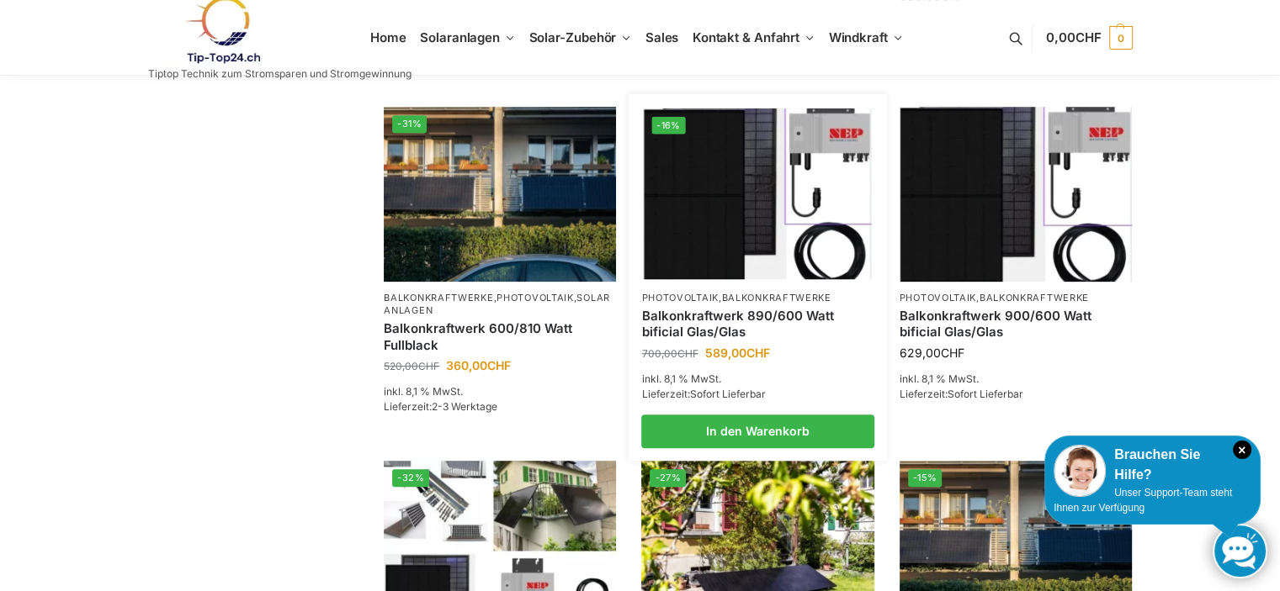
scroll to position [589, 0]
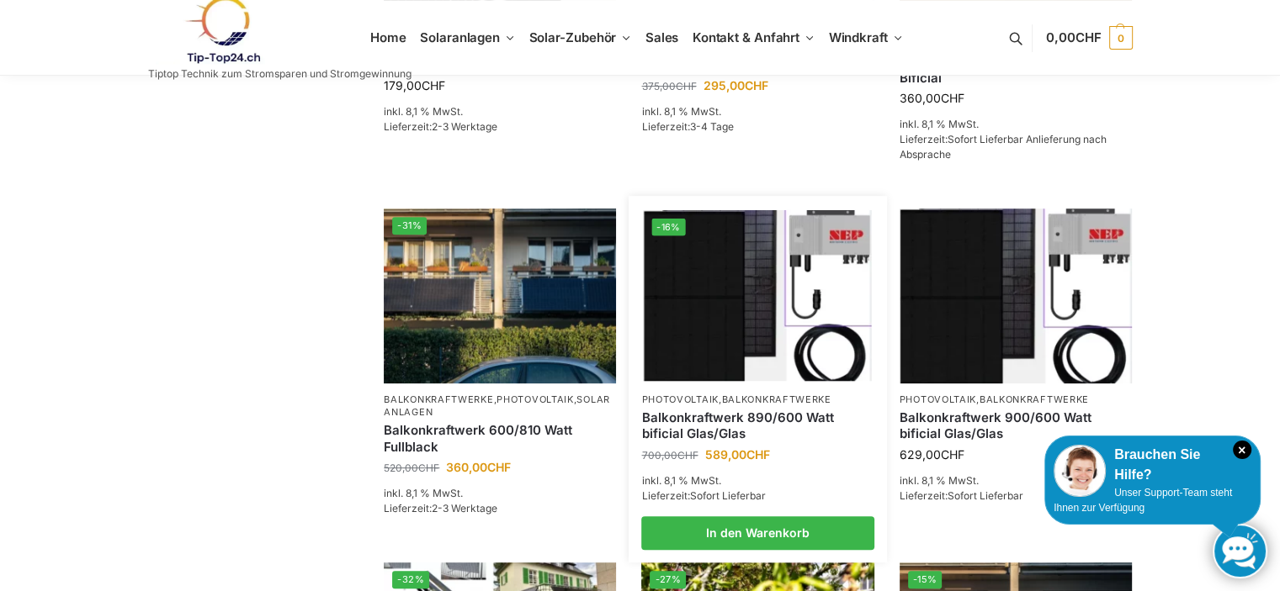
click at [713, 343] on img at bounding box center [758, 295] width 228 height 171
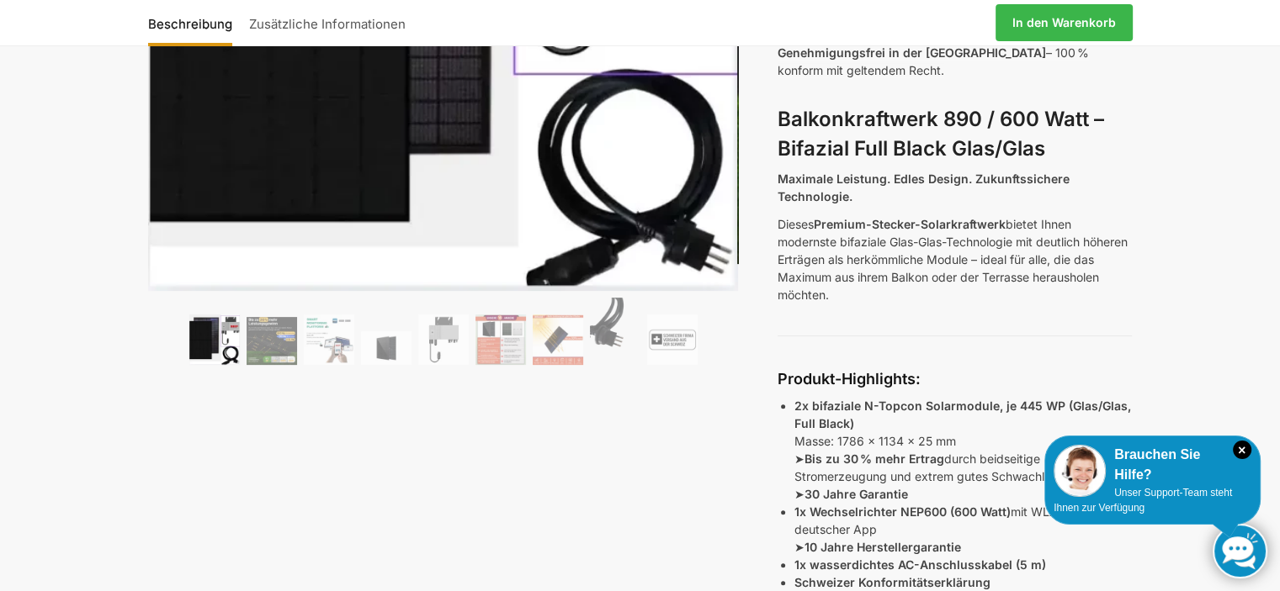
scroll to position [84, 0]
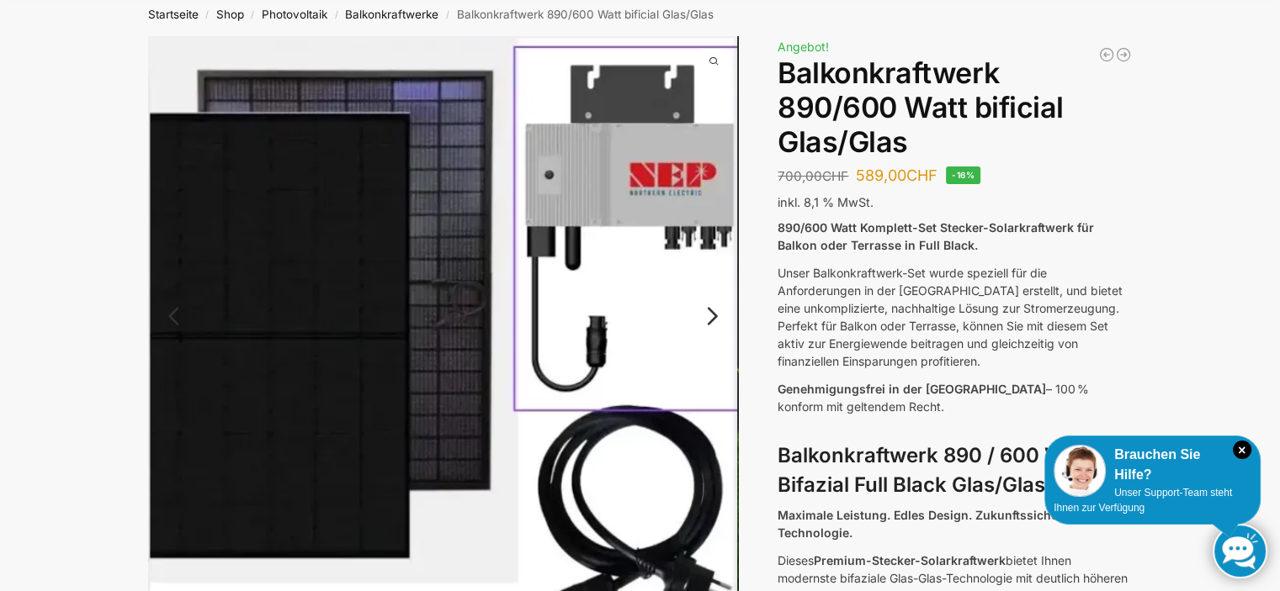
click at [707, 317] on link "Next" at bounding box center [709, 324] width 56 height 17
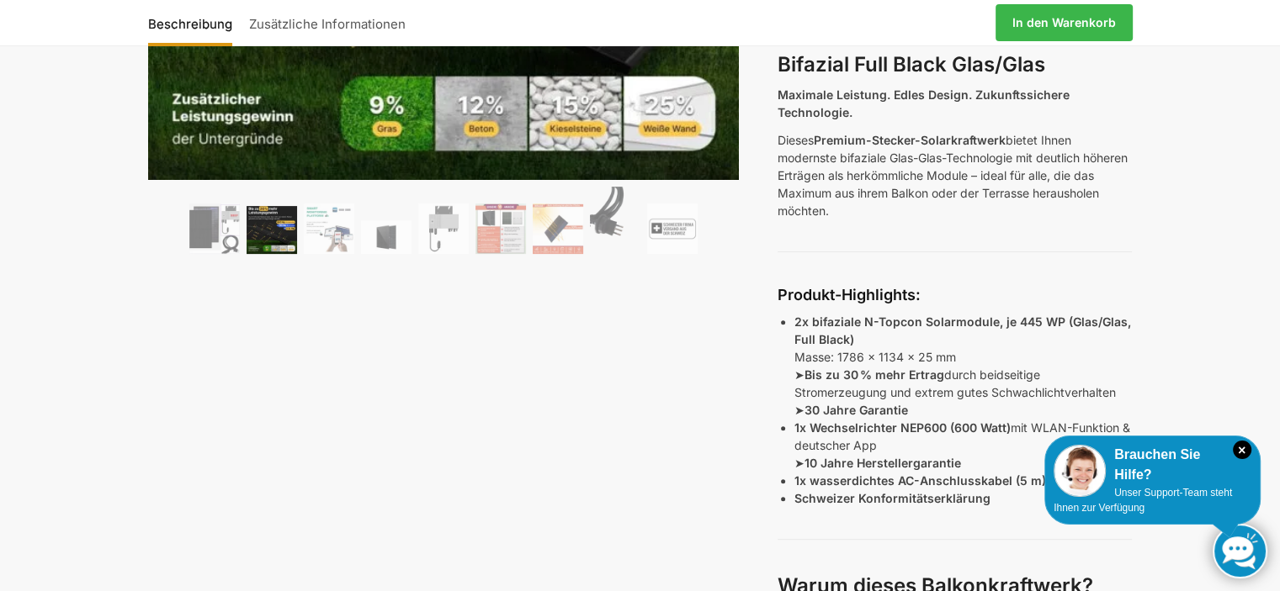
scroll to position [0, 0]
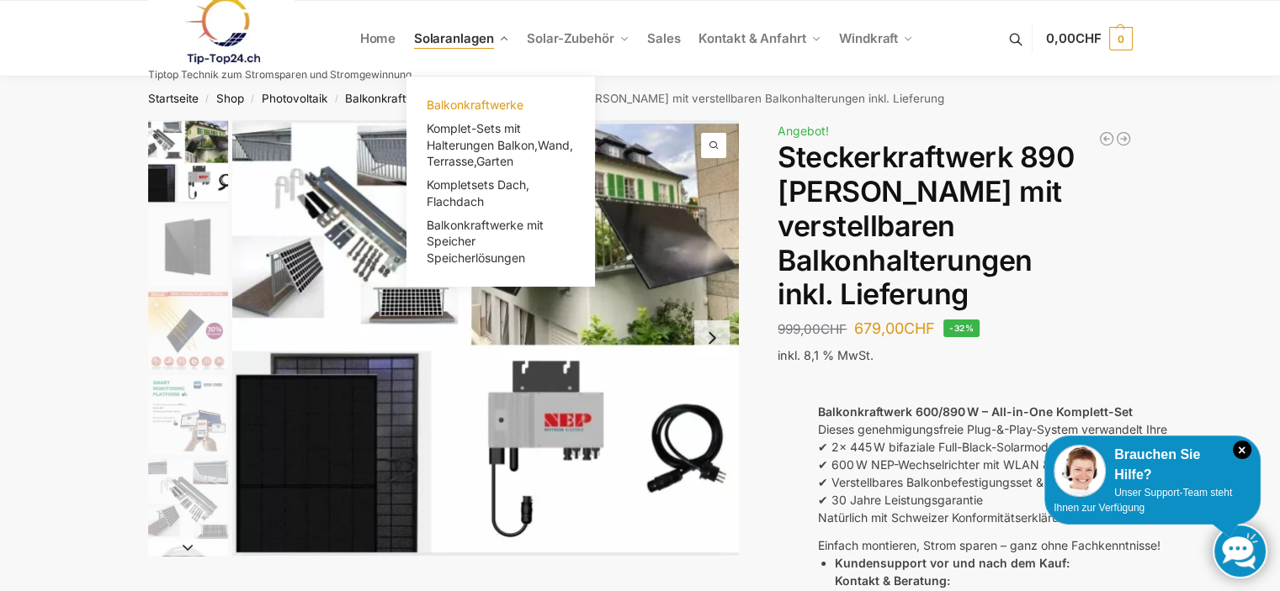
click at [459, 100] on span "Balkonkraftwerke" at bounding box center [475, 105] width 97 height 14
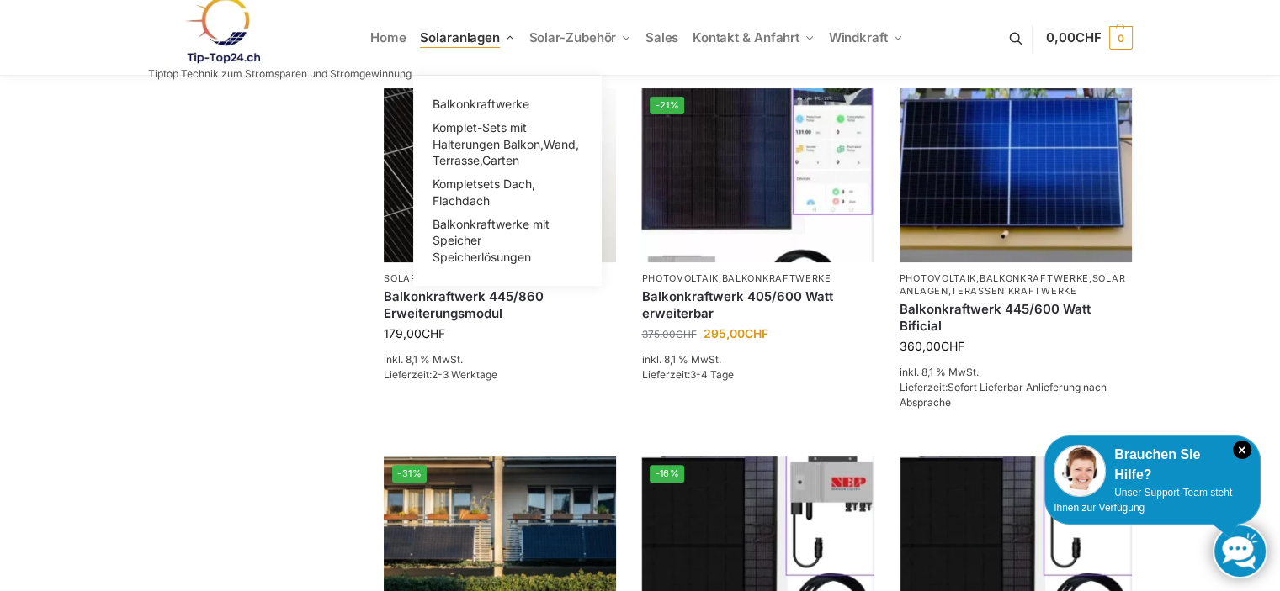
scroll to position [337, 0]
